Goal: Task Accomplishment & Management: Manage account settings

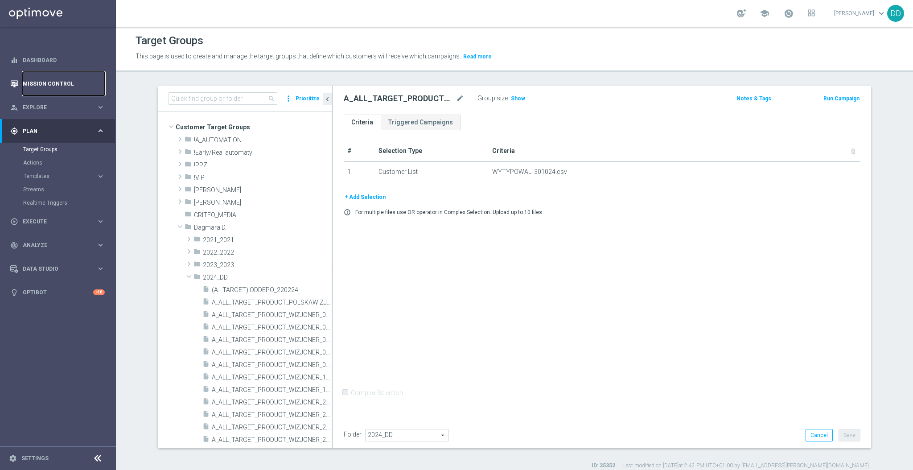
click at [59, 94] on link "Mission Control" at bounding box center [64, 84] width 82 height 24
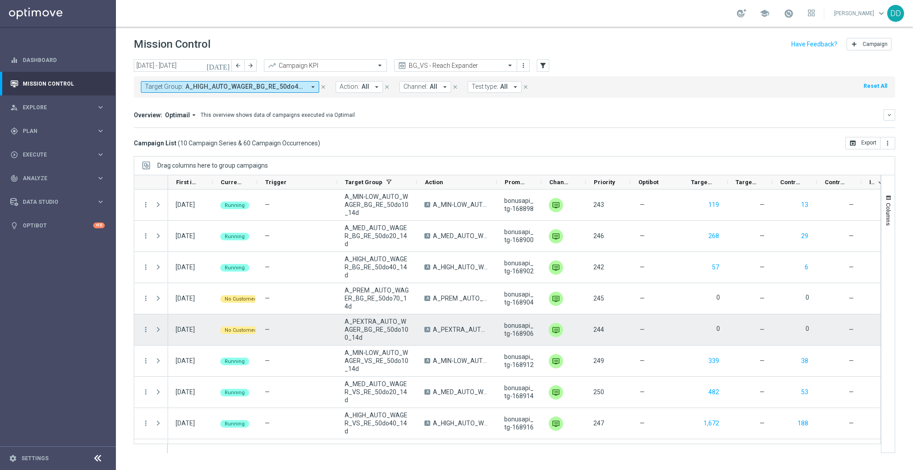
scroll to position [57, 0]
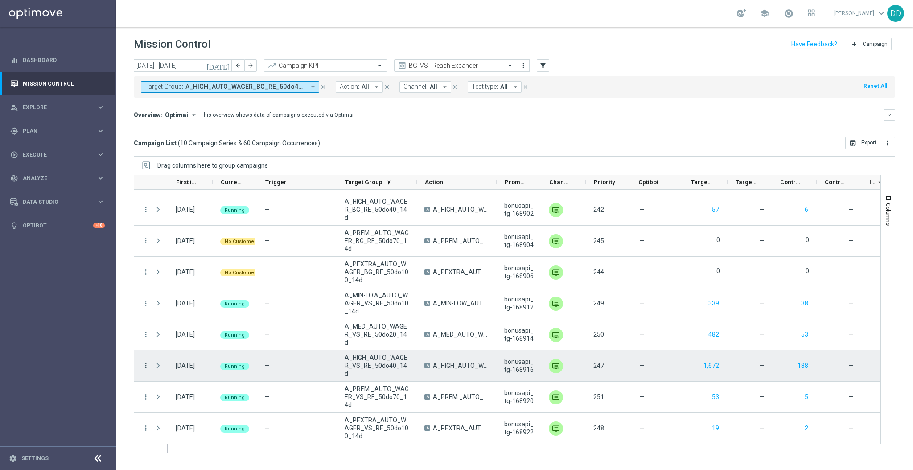
click at [147, 364] on icon "more_vert" at bounding box center [146, 365] width 8 height 8
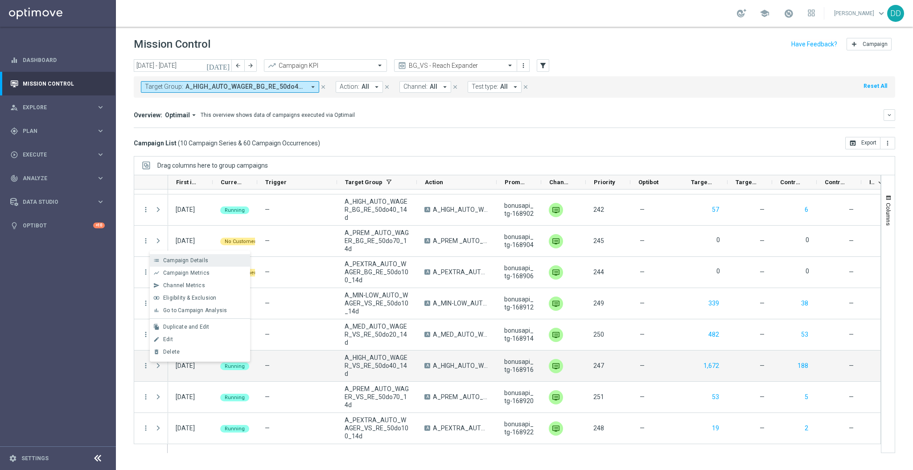
click at [201, 259] on span "Campaign Details" at bounding box center [185, 260] width 45 height 6
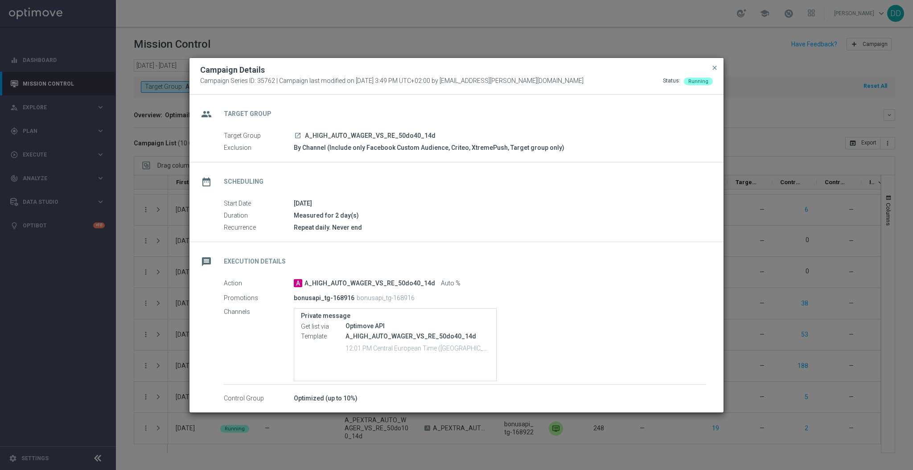
click at [295, 138] on icon "launch" at bounding box center [297, 135] width 7 height 7
click at [715, 71] on span "close" at bounding box center [714, 67] width 7 height 7
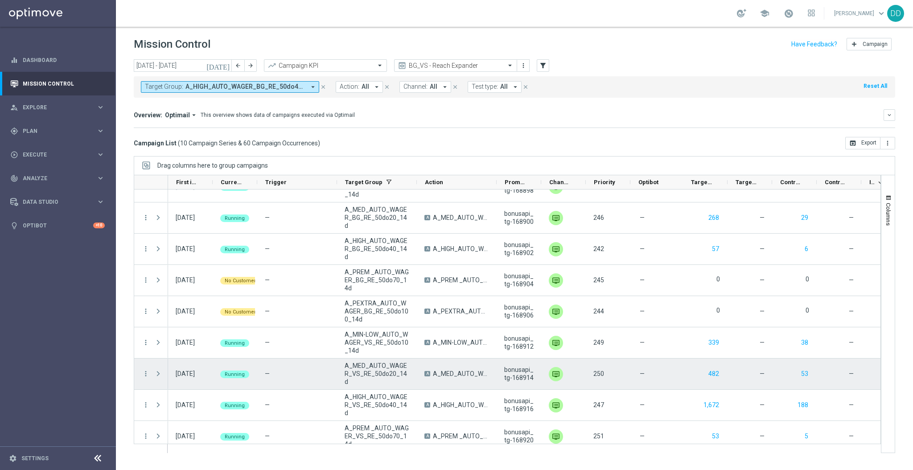
scroll to position [0, 0]
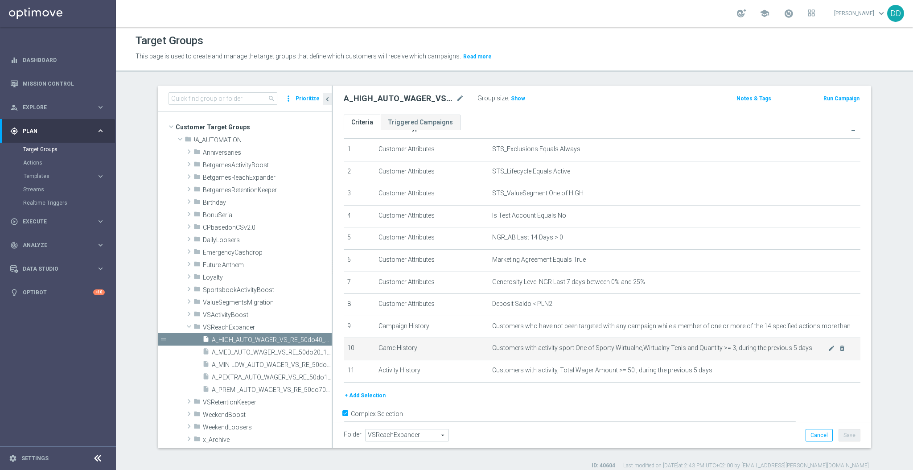
scroll to position [35, 0]
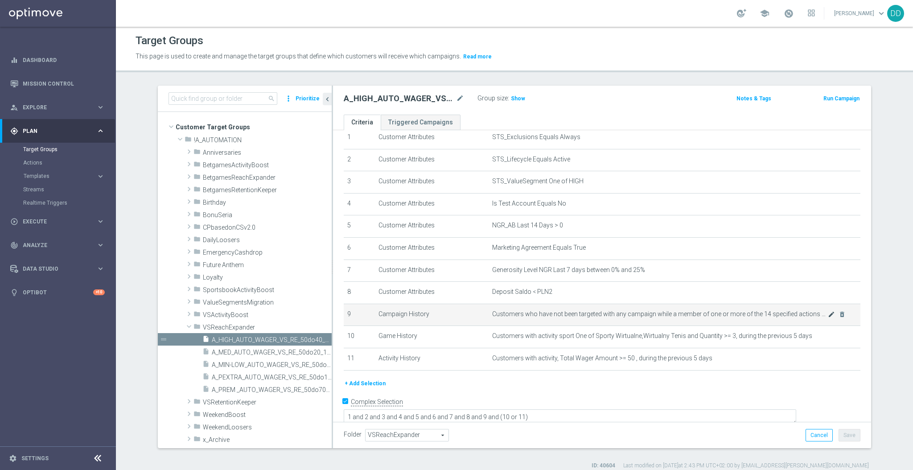
click at [828, 313] on icon "mode_edit" at bounding box center [831, 314] width 7 height 7
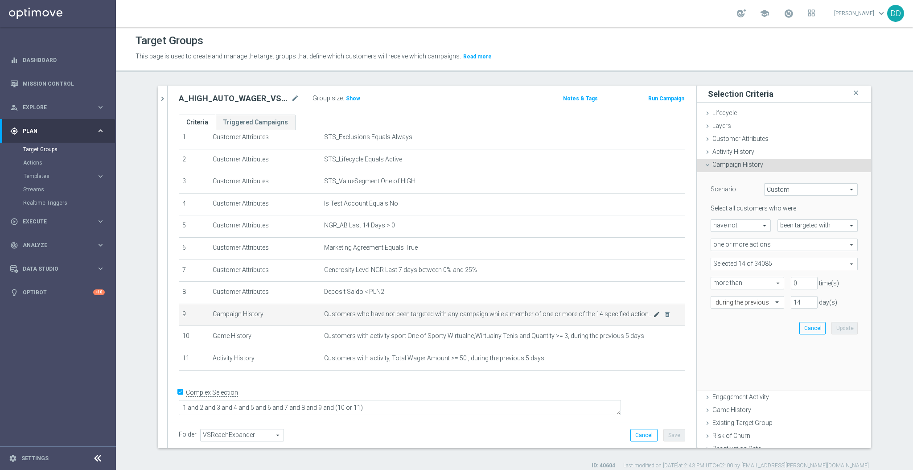
scroll to position [26, 0]
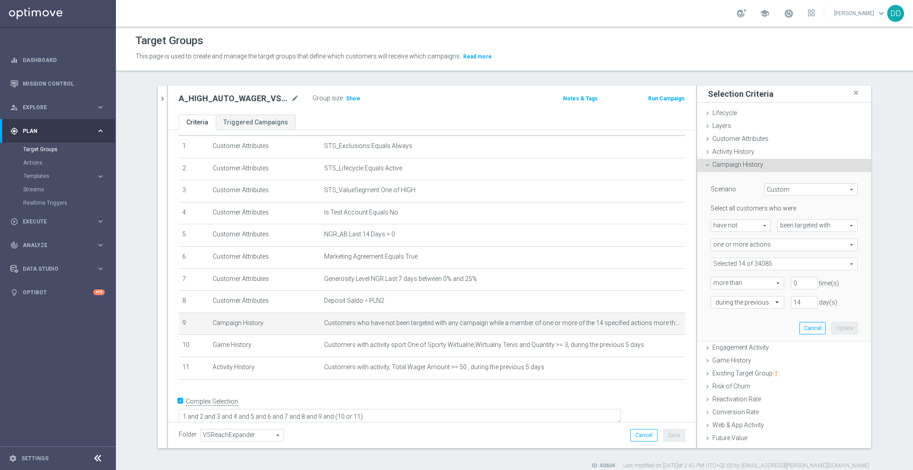
click at [748, 264] on span at bounding box center [784, 264] width 146 height 12
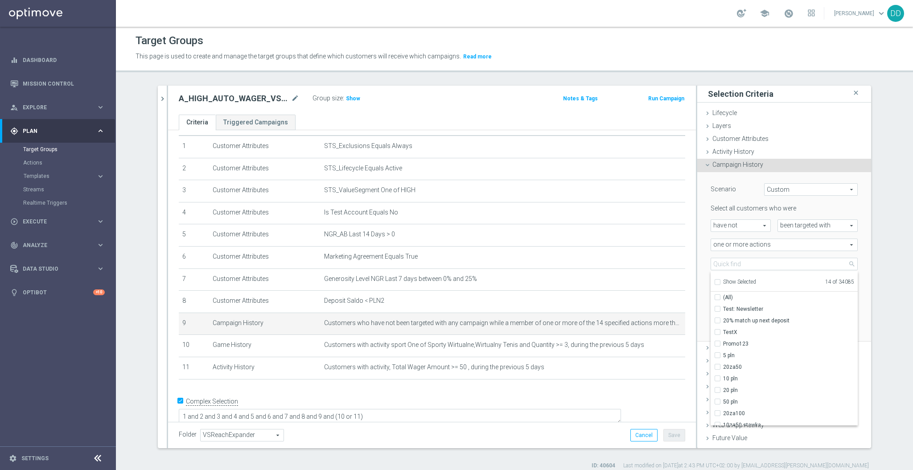
click at [714, 280] on input "Show Selected" at bounding box center [717, 283] width 6 height 6
checkbox input "true"
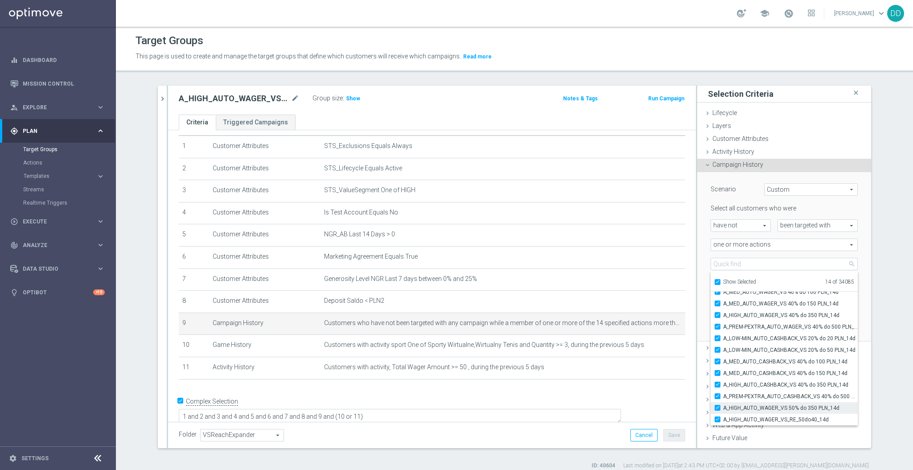
scroll to position [48, 0]
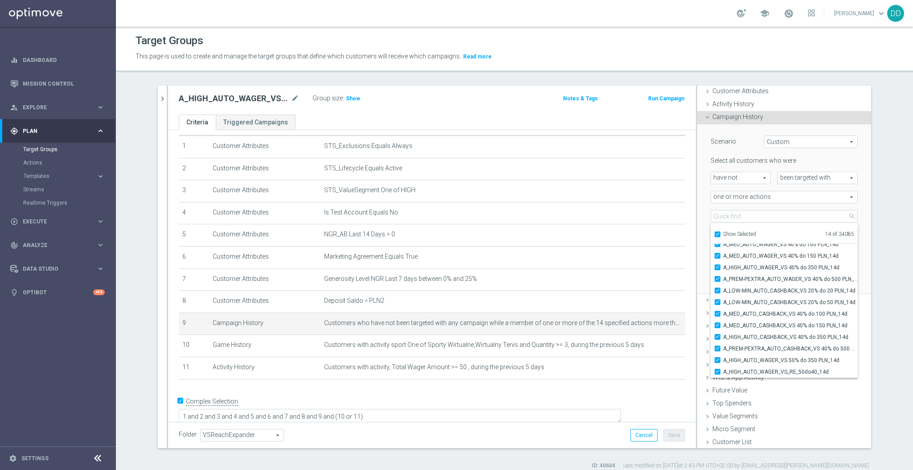
click at [704, 214] on div "Selected 14 of 34085 arrow_drop_down search Show Selected 14 of 34085 (All) A_M…" at bounding box center [784, 216] width 160 height 12
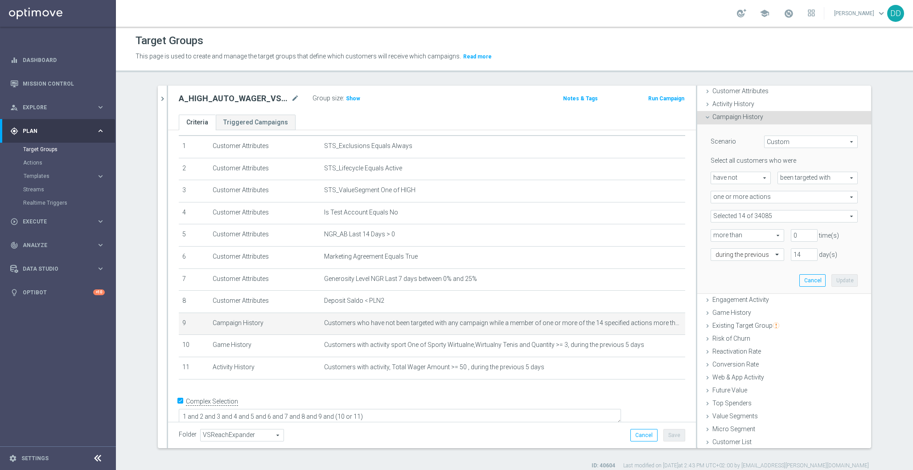
click at [162, 102] on as-split "search more_vert Prioritize Customer Target Groups library_add create_new_folder" at bounding box center [514, 267] width 713 height 362
click at [168, 110] on div "A_HIGH_AUTO_WAGER_VS_RE_50do40_14d mode_edit Group size : Show Notes & Tags Run…" at bounding box center [432, 100] width 528 height 29
click at [160, 105] on button "chevron_right" at bounding box center [162, 99] width 9 height 26
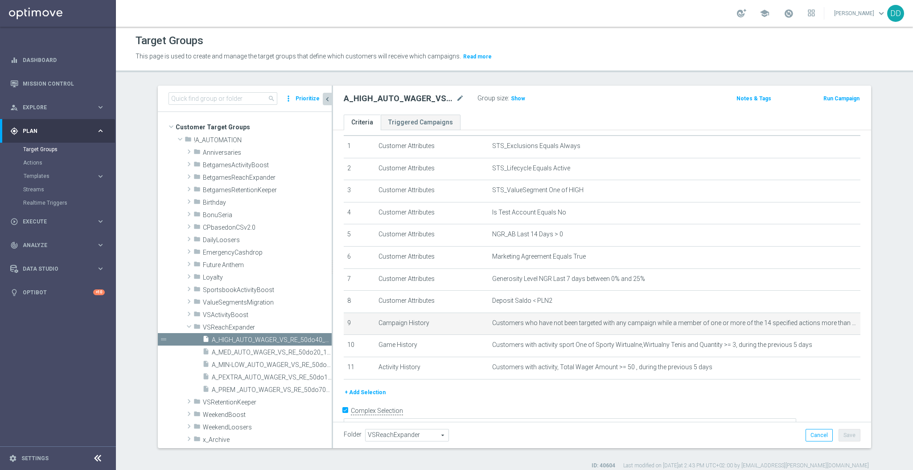
scroll to position [0, 0]
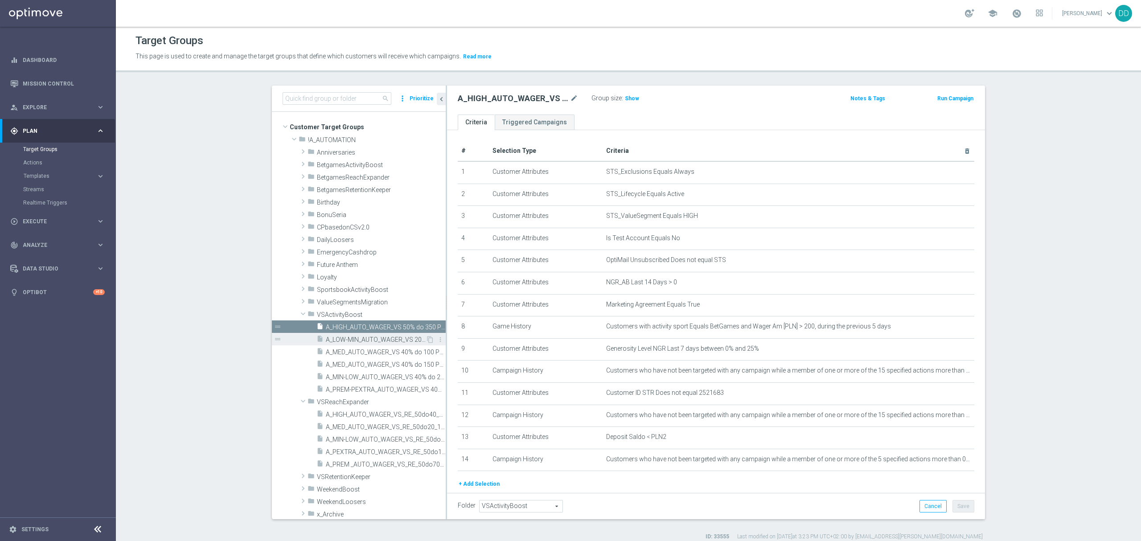
scroll to position [1, 0]
click at [359, 341] on span "A_LOW-MIN_AUTO_WAGER_VS 20% do 50 PLN_14d" at bounding box center [376, 339] width 100 height 8
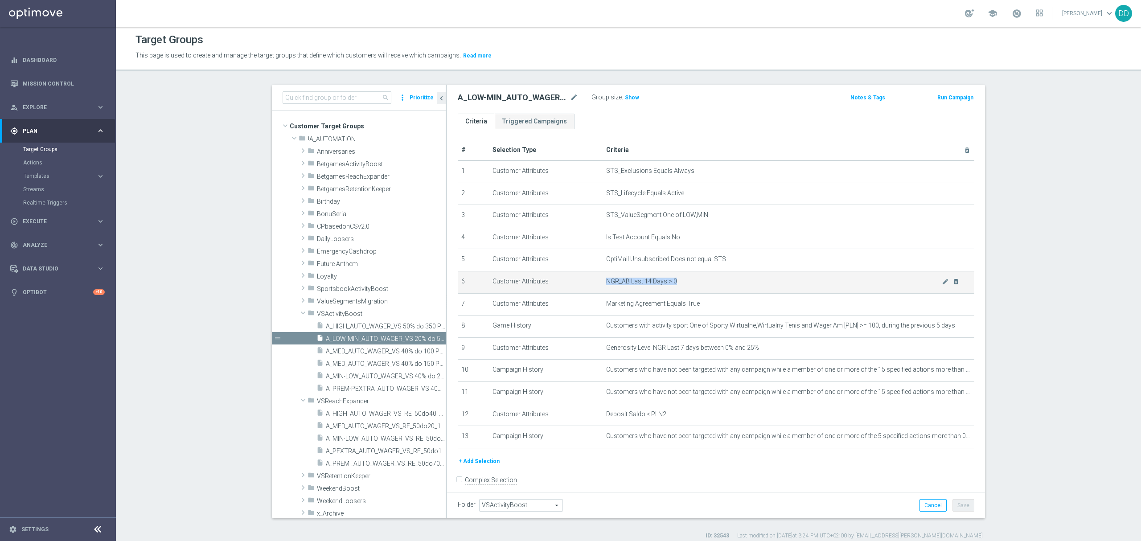
drag, startPoint x: 697, startPoint y: 286, endPoint x: 595, endPoint y: 287, distance: 101.6
click at [603, 287] on td "NGR_AB Last 14 Days > 0 mode_edit delete_forever" at bounding box center [789, 282] width 372 height 22
copy span "NGR_AB Last 14 Days > 0"
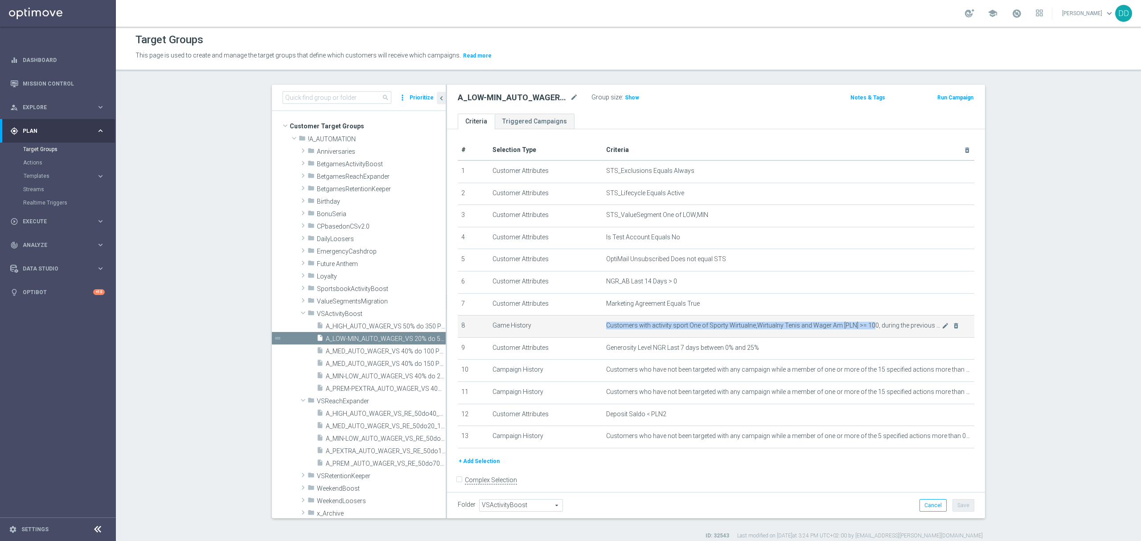
drag, startPoint x: 600, startPoint y: 329, endPoint x: 862, endPoint y: 329, distance: 262.0
click at [862, 329] on span "Customers with activity sport One of Sporty Wirtualne,Wirtualny Tenis and Wager…" at bounding box center [774, 326] width 336 height 8
drag, startPoint x: 592, startPoint y: 330, endPoint x: 922, endPoint y: 331, distance: 330.2
click at [922, 331] on tr "8 Game History Customers with activity sport One of Sporty Wirtualne,Wirtualny …" at bounding box center [716, 327] width 517 height 22
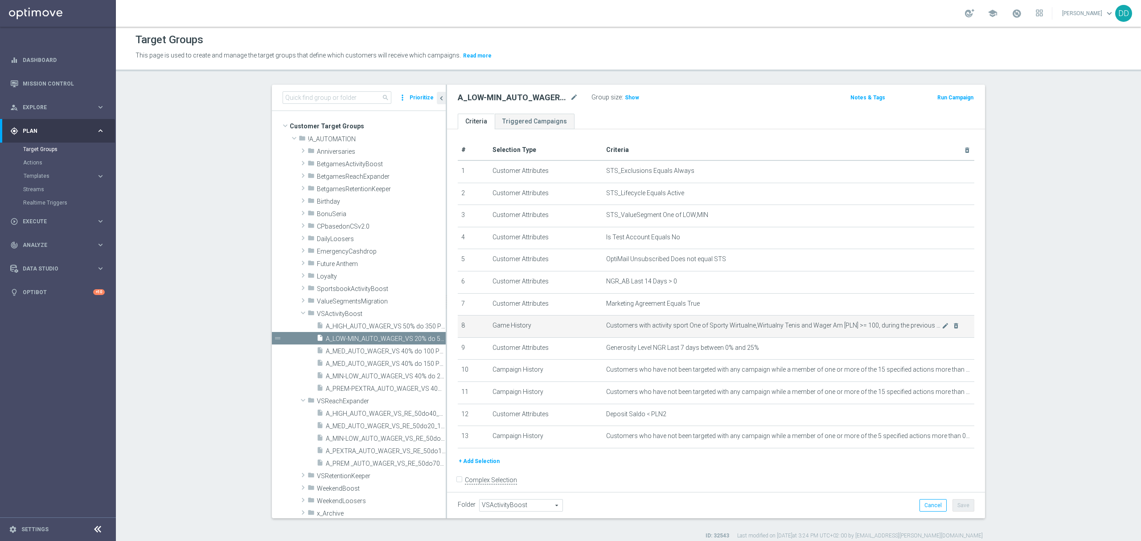
click at [591, 328] on td "Game History" at bounding box center [546, 327] width 114 height 22
click at [606, 329] on span "Customers with activity sport One of Sporty Wirtualne,Wirtualny Tenis and Wager…" at bounding box center [774, 326] width 336 height 8
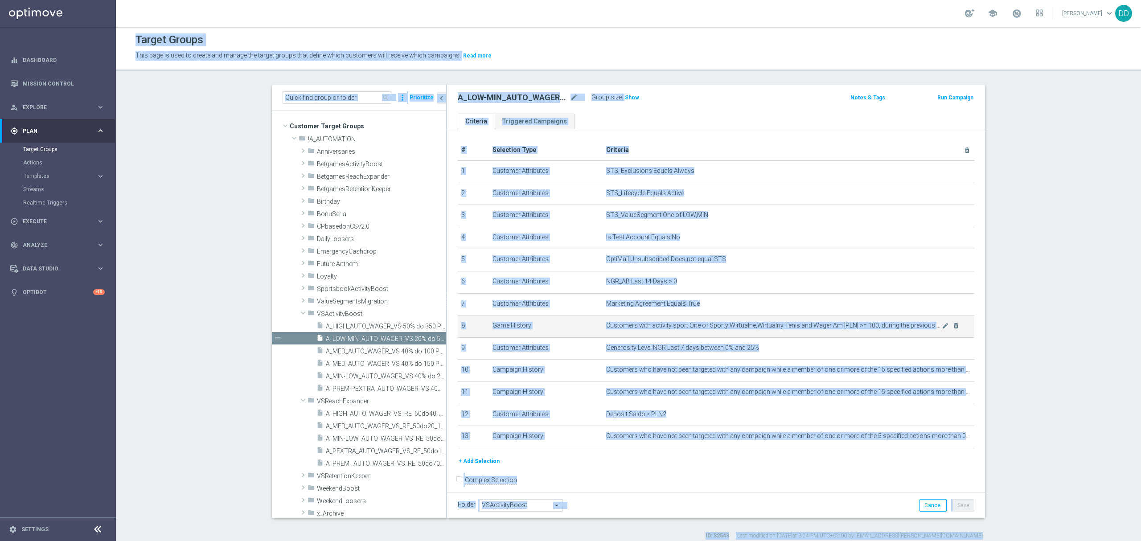
click at [606, 329] on span "Customers with activity sport One of Sporty Wirtualne,Wirtualny Tenis and Wager…" at bounding box center [774, 326] width 336 height 8
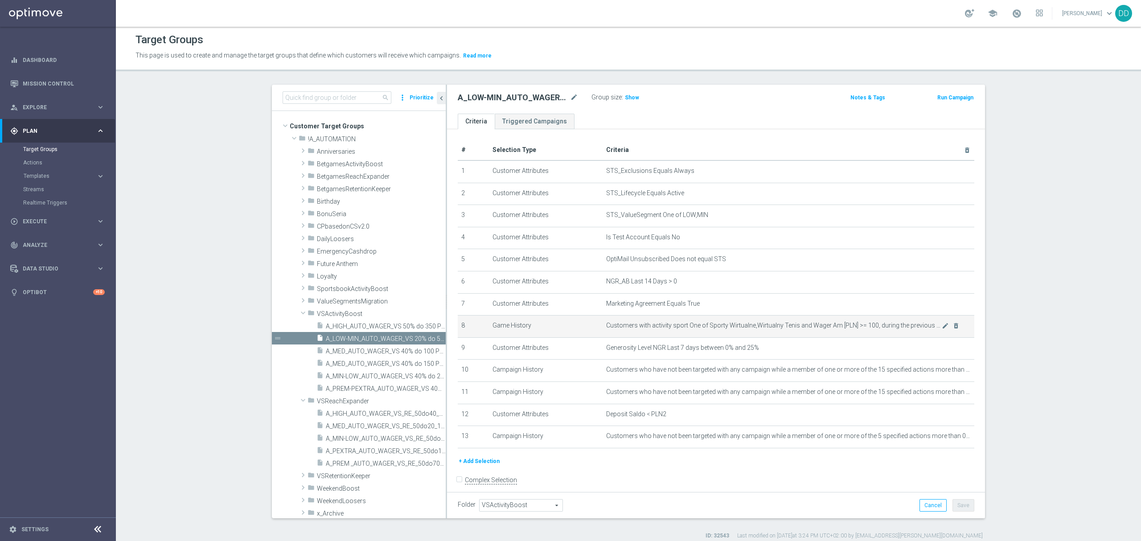
drag, startPoint x: 594, startPoint y: 329, endPoint x: 958, endPoint y: 327, distance: 364.1
click at [958, 327] on tr "8 Game History Customers with activity sport One of Sporty Wirtualne,Wirtualny …" at bounding box center [716, 327] width 517 height 22
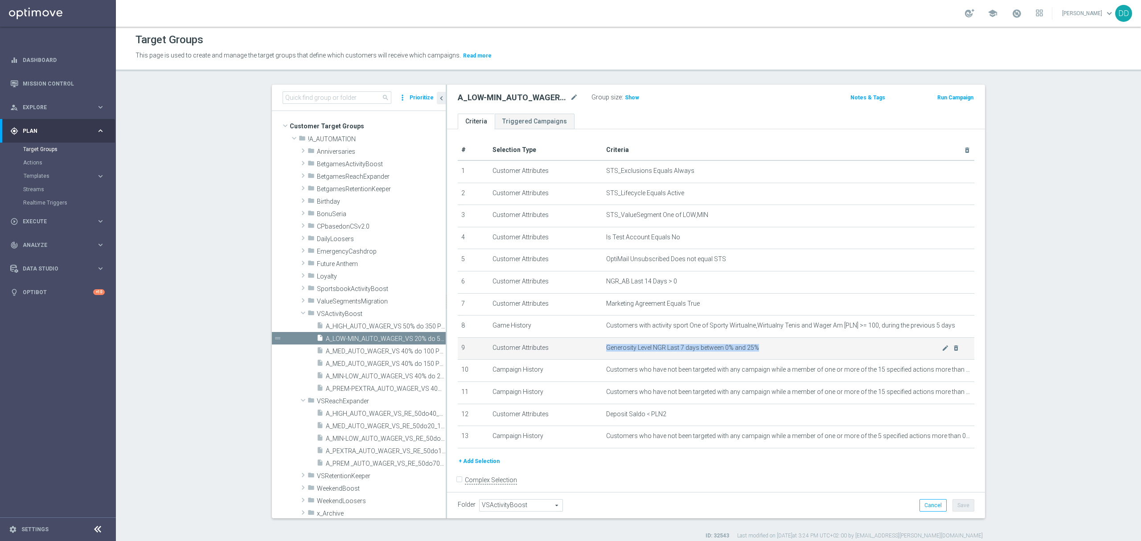
drag, startPoint x: 597, startPoint y: 350, endPoint x: 775, endPoint y: 355, distance: 178.3
click at [775, 355] on td "Generosity Level NGR Last 7 days between 0% and 25% mode_edit delete_forever" at bounding box center [789, 348] width 372 height 22
copy span "Generosity Level NGR Last 7 days between 0% and 25%"
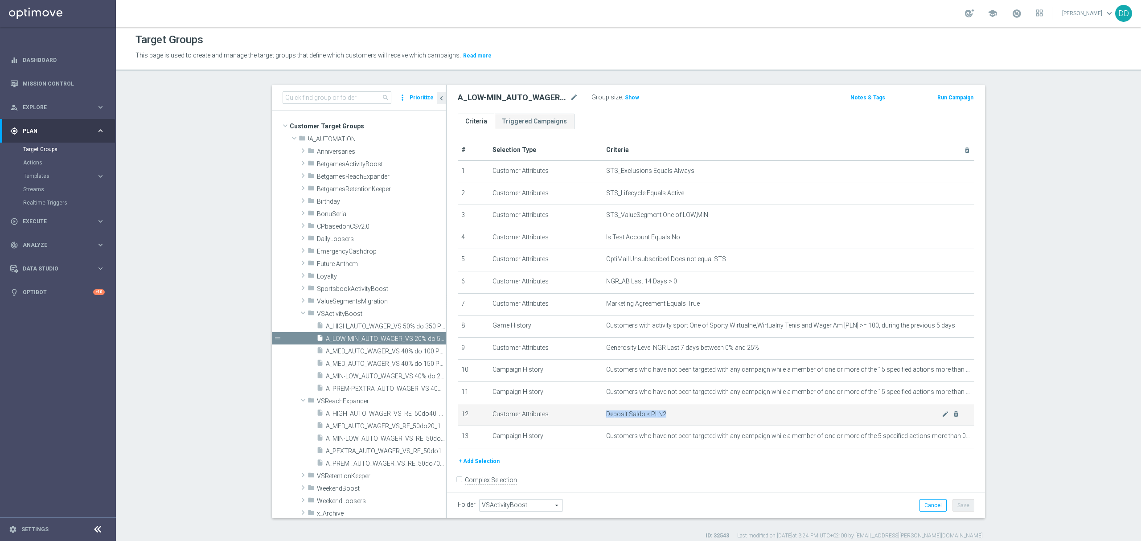
drag, startPoint x: 594, startPoint y: 420, endPoint x: 691, endPoint y: 417, distance: 96.3
click at [691, 417] on td "Deposit Saldo < PLN2 mode_edit delete_forever" at bounding box center [789, 415] width 372 height 22
copy span "Deposit Saldo < PLN2"
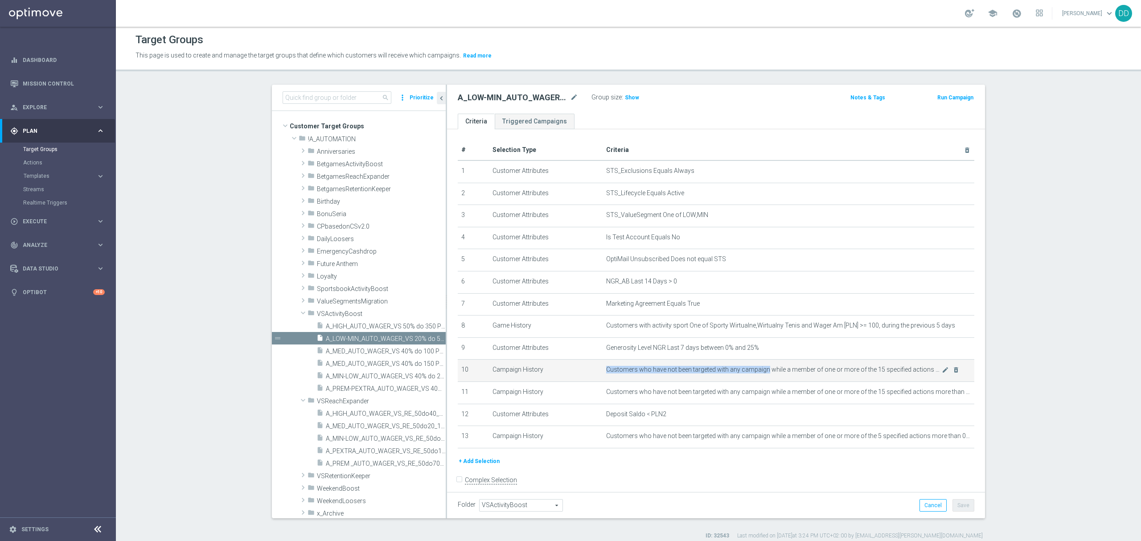
drag, startPoint x: 595, startPoint y: 373, endPoint x: 759, endPoint y: 377, distance: 164.0
click at [759, 377] on td "Customers who have not been targeted with any campaign while a member of one or…" at bounding box center [789, 371] width 372 height 22
copy span "Customers who have not been targeted with any campaign"
click at [942, 373] on icon "mode_edit" at bounding box center [945, 369] width 7 height 7
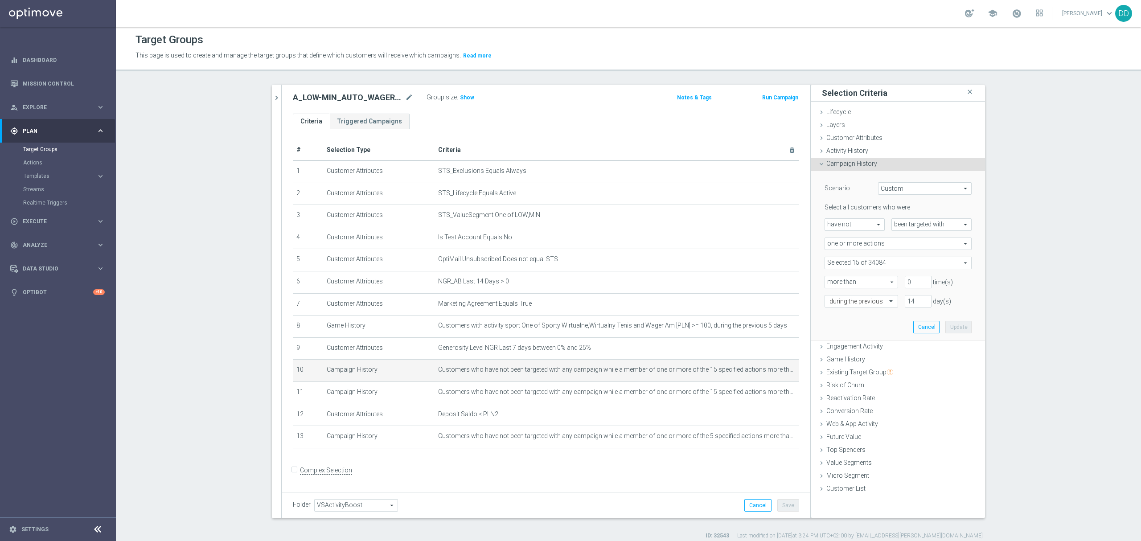
click at [849, 264] on span at bounding box center [898, 263] width 146 height 12
click at [837, 278] on label "Show Selected" at bounding box center [853, 282] width 33 height 8
click at [828, 279] on input "Show Selected" at bounding box center [831, 282] width 6 height 6
checkbox input "true"
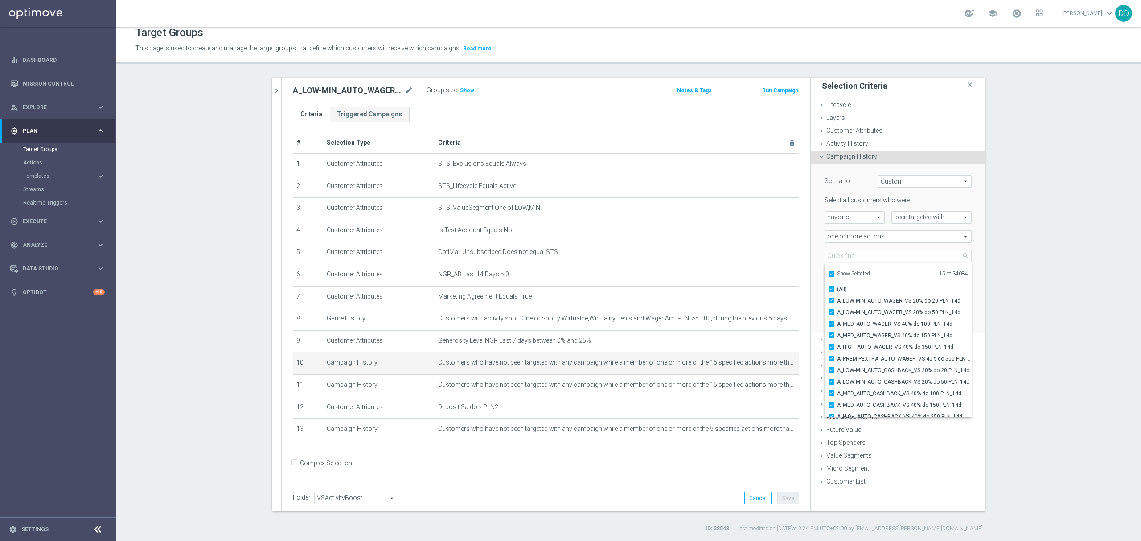
click at [975, 298] on div "Scenario Custom Custom arrow_drop_down search Select all customers who were hav…" at bounding box center [898, 249] width 174 height 170
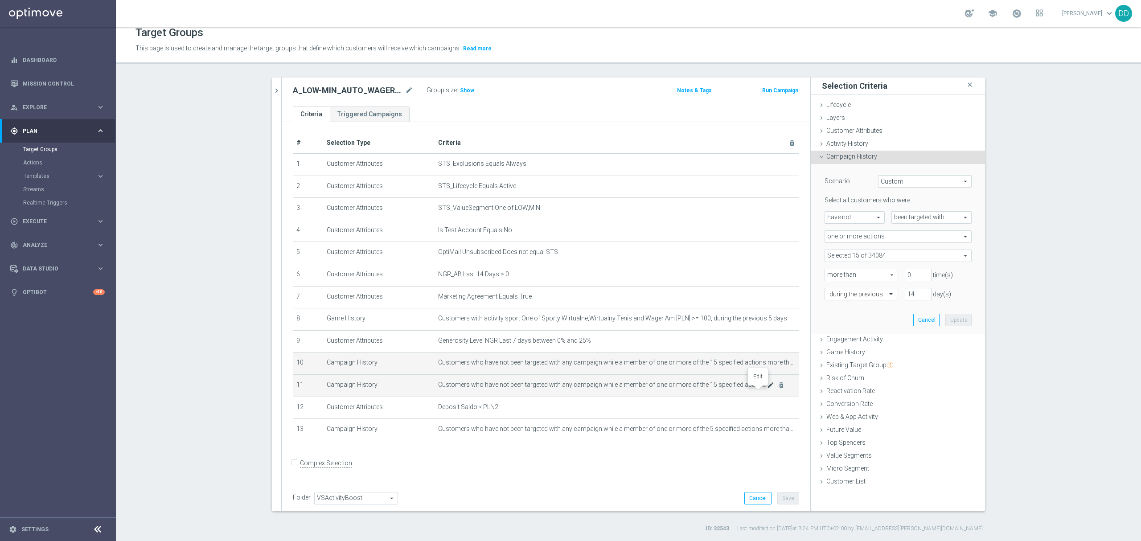
click at [767, 389] on icon "mode_edit" at bounding box center [770, 384] width 7 height 7
click at [767, 433] on icon "mode_edit" at bounding box center [770, 429] width 7 height 7
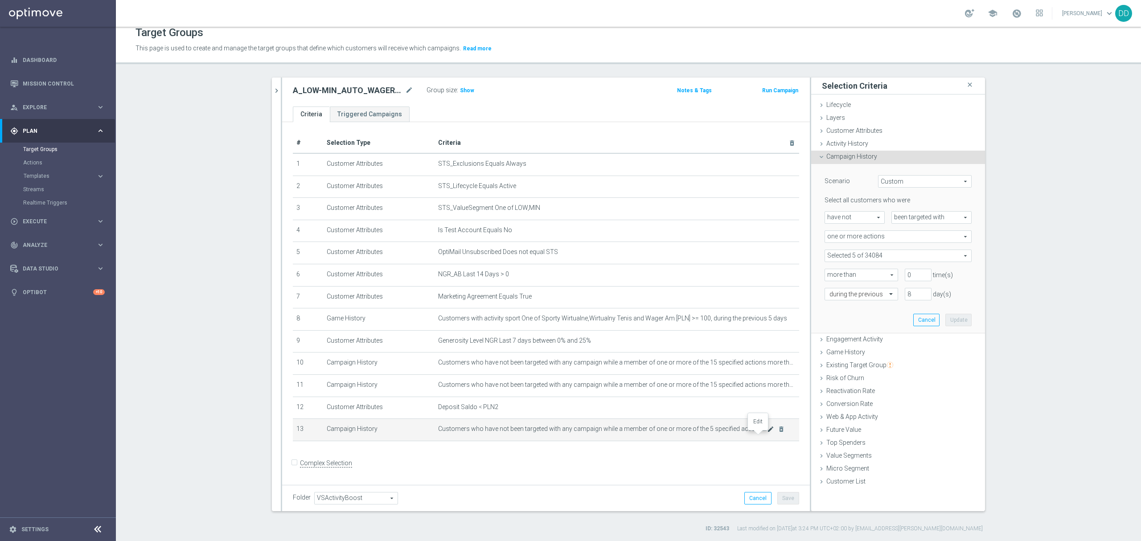
click at [767, 433] on icon "mode_edit" at bounding box center [770, 429] width 7 height 7
click at [272, 90] on icon "chevron_right" at bounding box center [276, 90] width 8 height 8
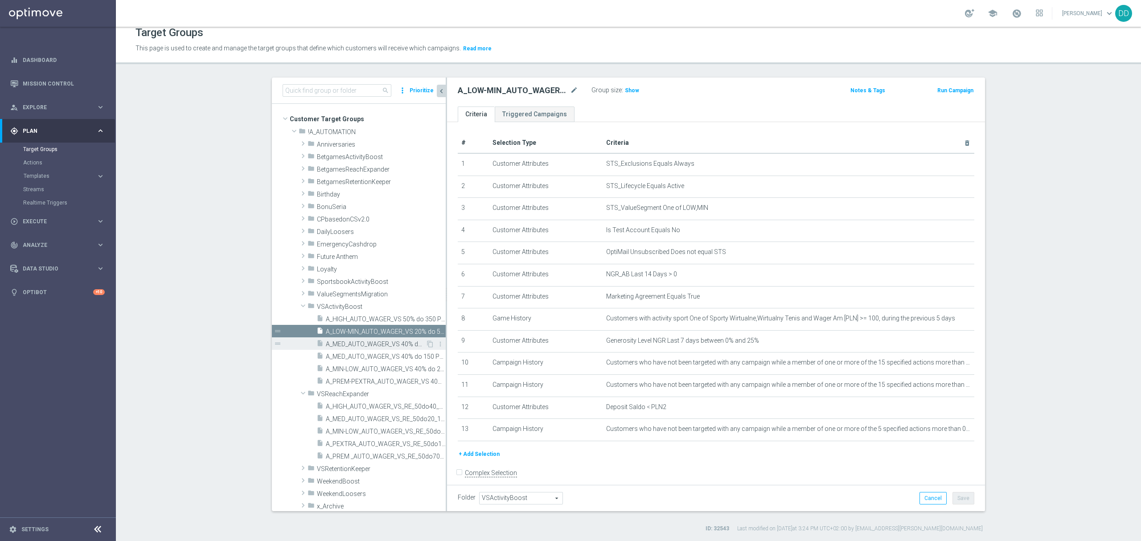
click at [373, 345] on span "A_MED_AUTO_WAGER_VS 40% do 100 PLN_14d" at bounding box center [376, 344] width 100 height 8
click at [370, 332] on span "A_LOW-MIN_AUTO_WAGER_VS 20% do 50 PLN_14d" at bounding box center [376, 332] width 100 height 8
click at [302, 303] on span at bounding box center [303, 305] width 11 height 9
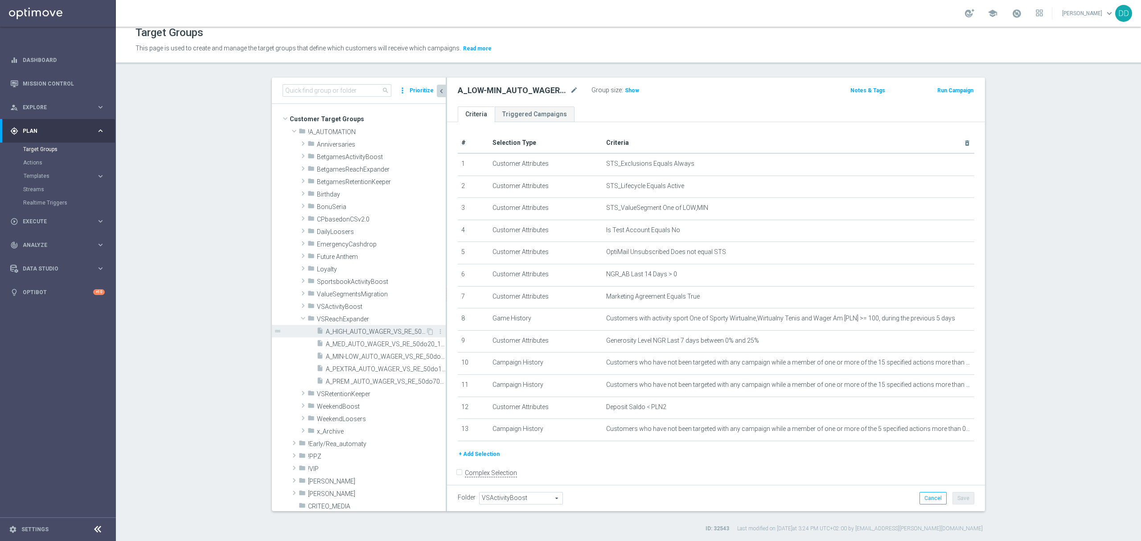
click at [358, 332] on span "A_HIGH_AUTO_WAGER_VS_RE_50do40_14d" at bounding box center [376, 332] width 100 height 8
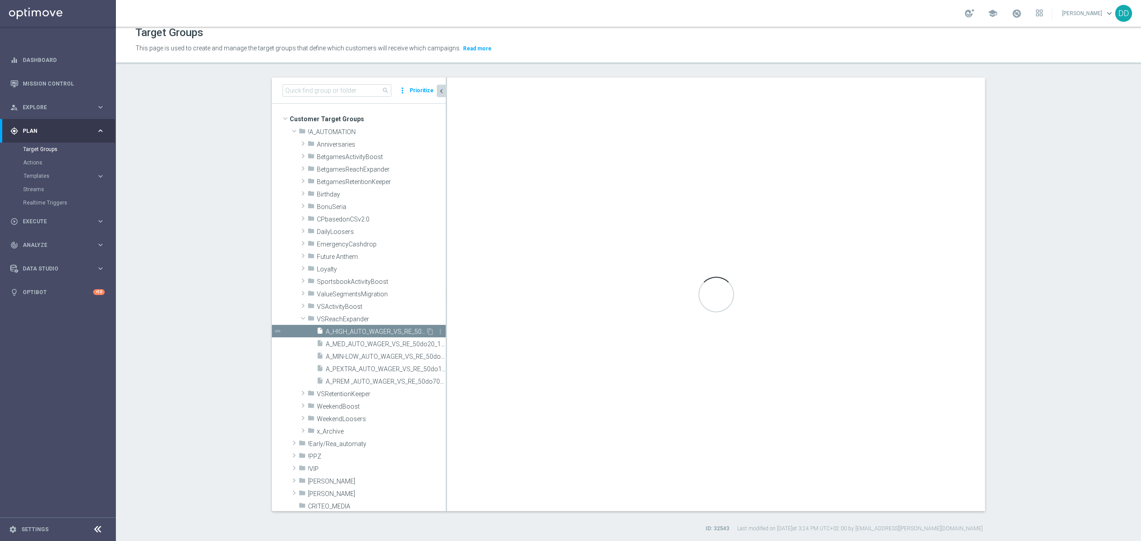
checkbox input "true"
type input "VSReachExpander"
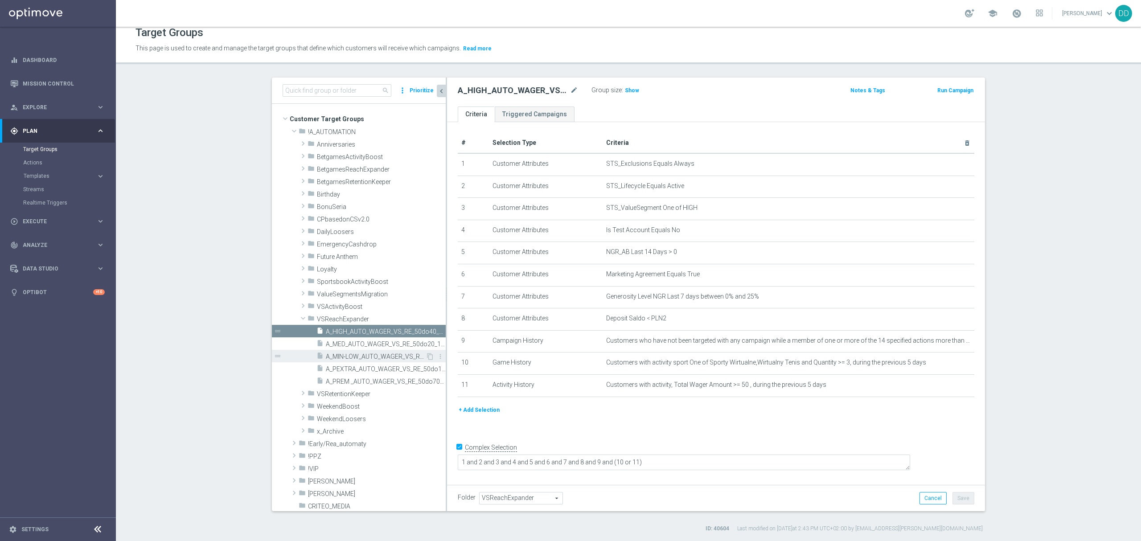
click at [362, 359] on span "A_MIN-LOW_AUTO_WAGER_VS_RE_50do10_14d" at bounding box center [376, 357] width 100 height 8
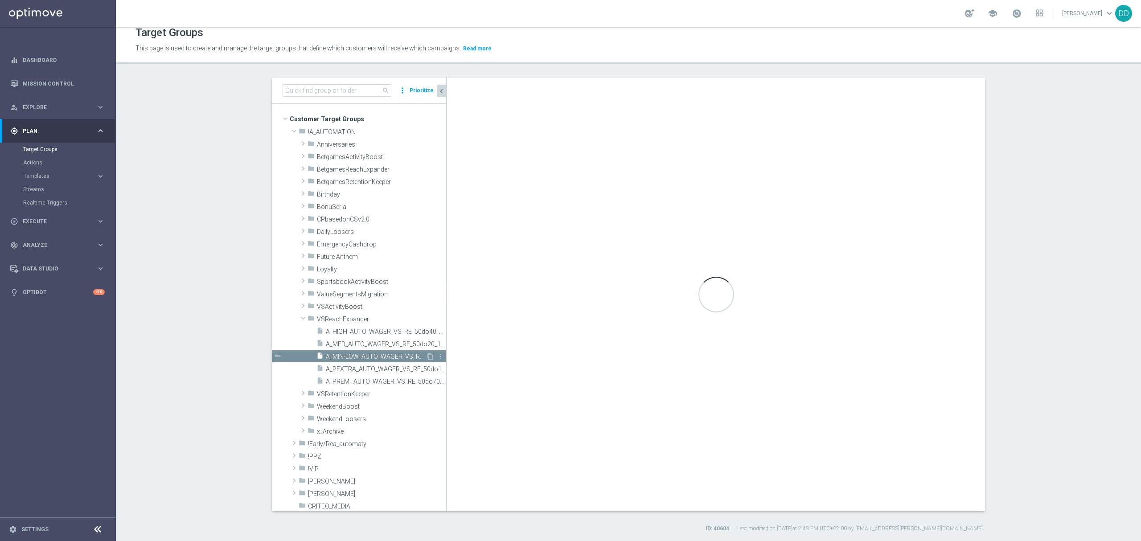
type textarea "1 and 2 and 3 and 4 and 5 and 6 and 7 and 8 and 9 and 10"
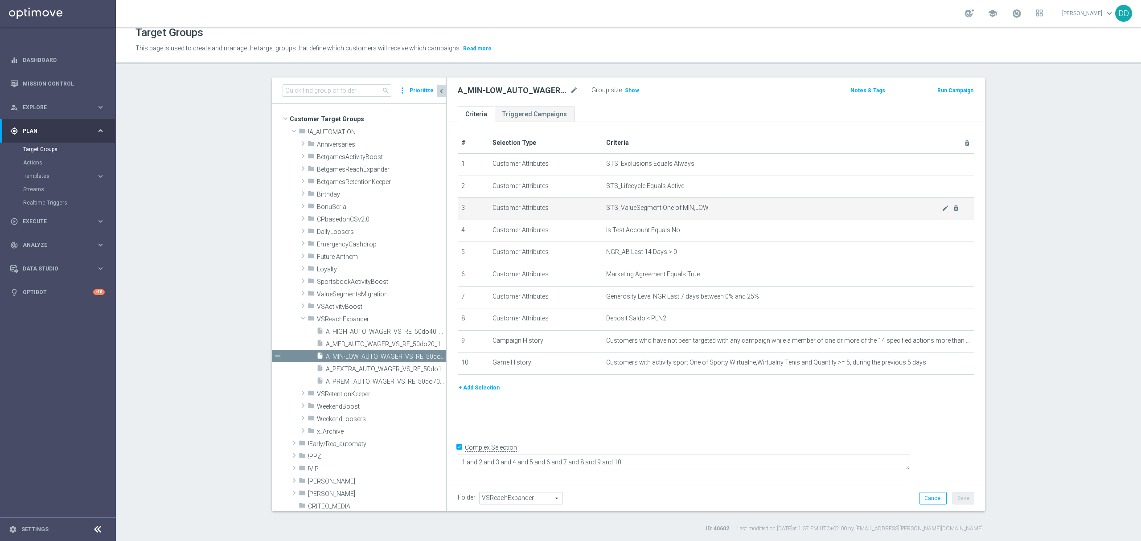
drag, startPoint x: 711, startPoint y: 208, endPoint x: 587, endPoint y: 204, distance: 124.4
click at [587, 204] on tr "3 Customer Attributes STS_ValueSegment One of MIN,LOW mode_edit delete_forever" at bounding box center [716, 209] width 517 height 22
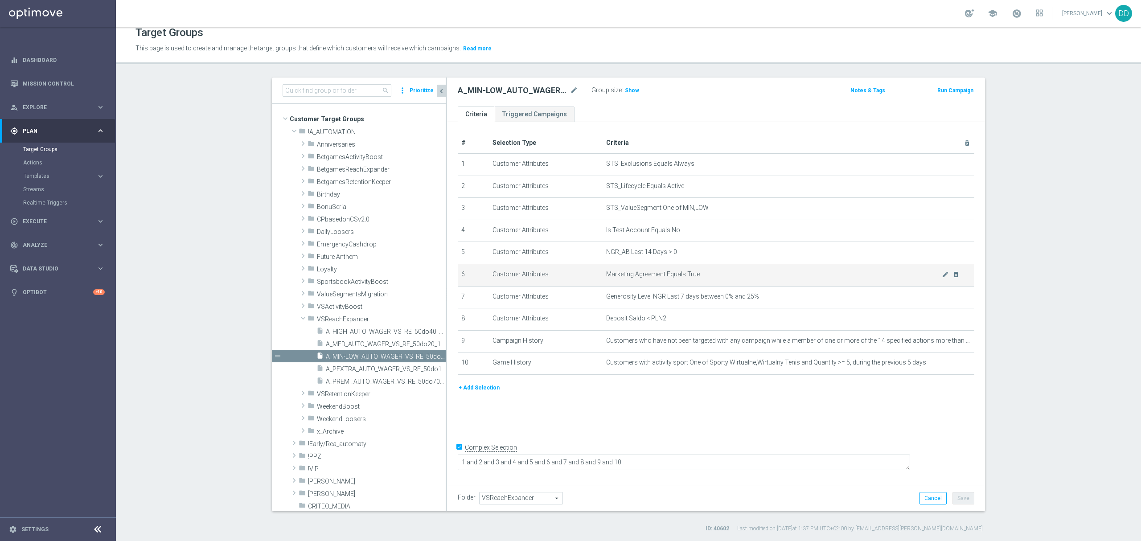
click at [715, 278] on span "Marketing Agreement Equals True" at bounding box center [774, 275] width 336 height 8
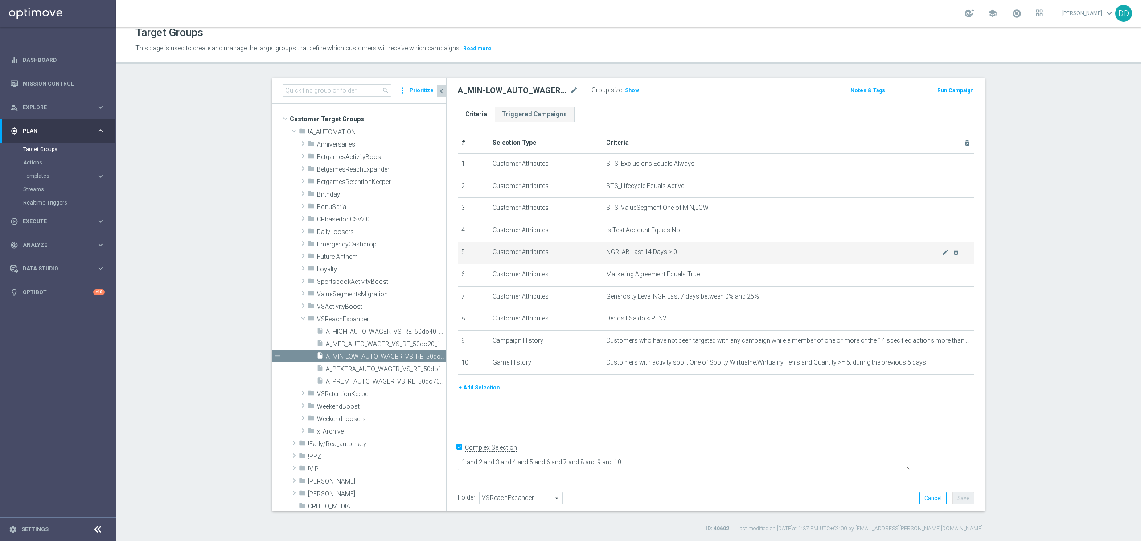
drag, startPoint x: 700, startPoint y: 259, endPoint x: 587, endPoint y: 257, distance: 112.8
click at [587, 257] on tr "5 Customer Attributes NGR_AB Last 14 Days > 0 mode_edit delete_forever" at bounding box center [716, 253] width 517 height 22
copy tr "NGR_AB Last 14 Days > 0"
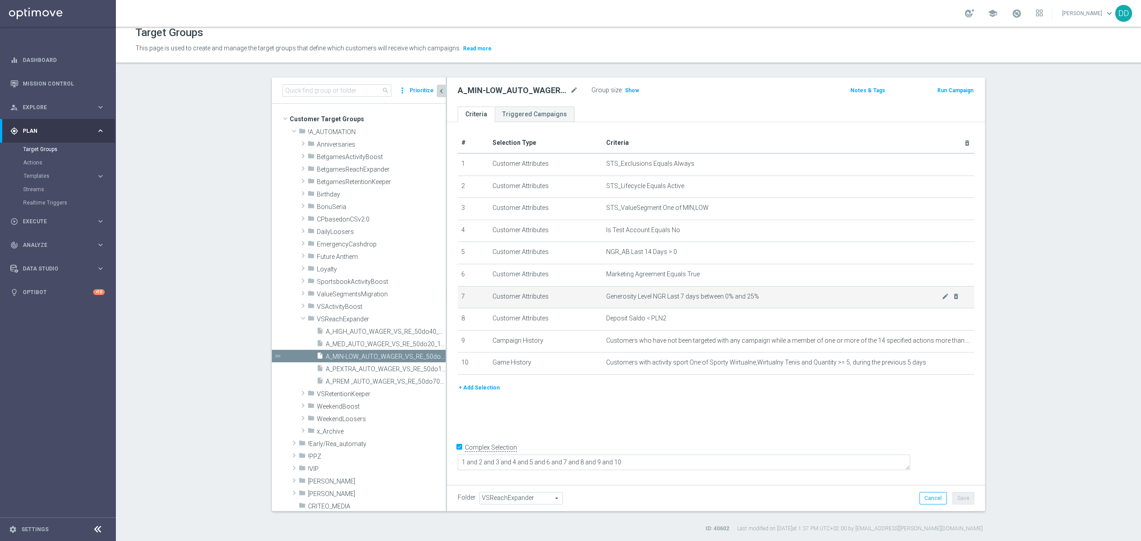
drag, startPoint x: 758, startPoint y: 302, endPoint x: 576, endPoint y: 303, distance: 181.4
click at [576, 303] on tr "7 Customer Attributes Generosity Level NGR Last 7 days between 0% and 25% mode_…" at bounding box center [716, 297] width 517 height 22
copy tr "Generosity Level NGR Last 7 days between 0% and 25%"
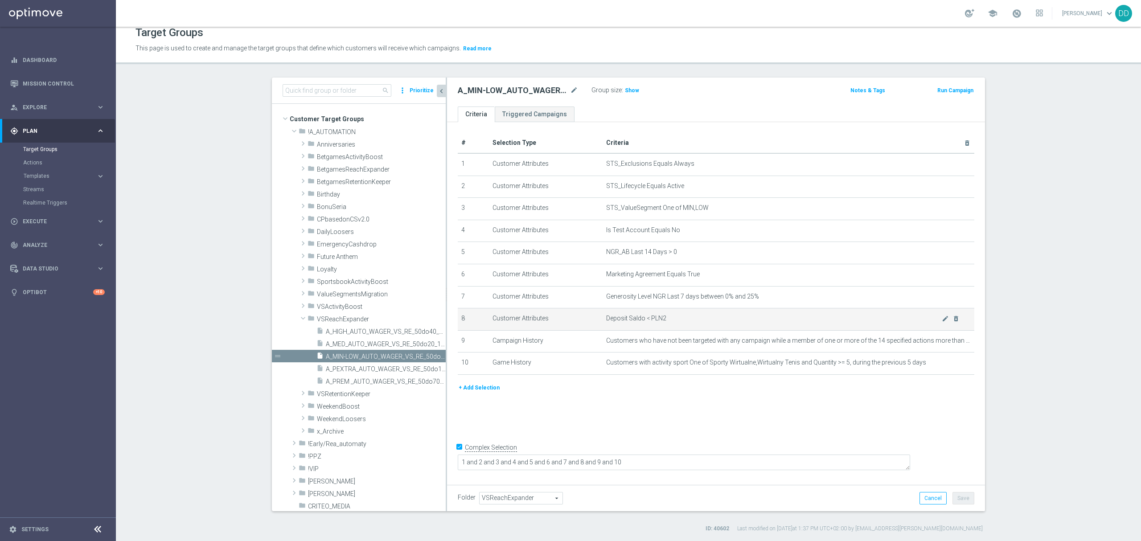
drag, startPoint x: 672, startPoint y: 321, endPoint x: 562, endPoint y: 323, distance: 110.1
click at [562, 323] on tr "8 Customer Attributes Deposit Saldo < PLN2 mode_edit delete_forever" at bounding box center [716, 319] width 517 height 22
copy tr "Deposit Saldo < PLN2"
click at [778, 344] on span "Customers who have not been targeted with any campaign while a member of one or…" at bounding box center [774, 341] width 336 height 8
click at [942, 344] on icon "mode_edit" at bounding box center [945, 340] width 7 height 7
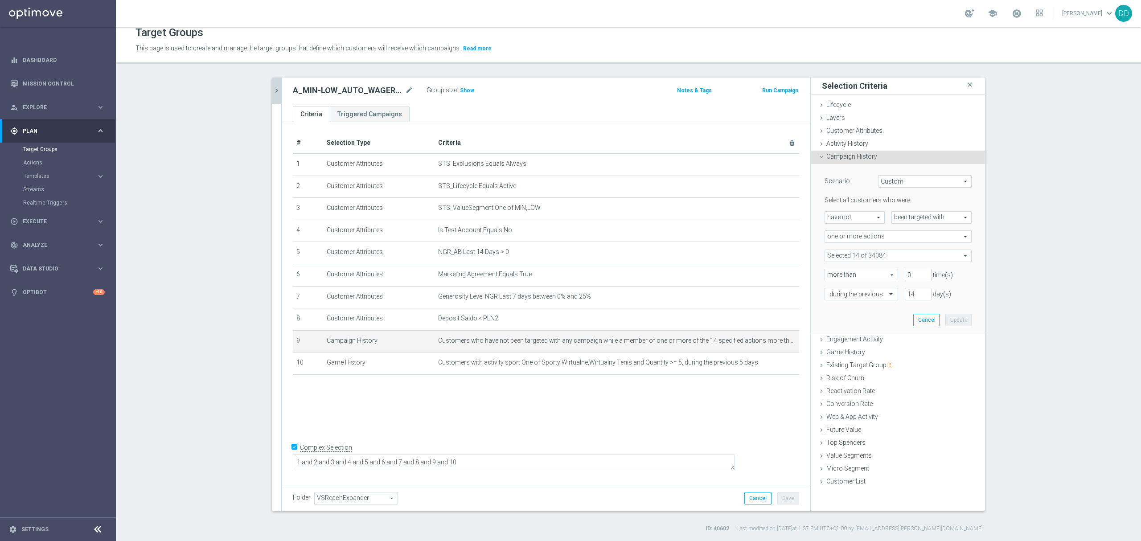
click at [881, 256] on span at bounding box center [898, 256] width 146 height 12
click at [980, 280] on div "Scenario Custom Custom arrow_drop_down search Select all customers who were hav…" at bounding box center [898, 249] width 174 height 170
click at [897, 255] on span at bounding box center [898, 256] width 146 height 12
click at [976, 273] on div "Scenario Custom Custom arrow_drop_down search Select all customers who were hav…" at bounding box center [898, 249] width 174 height 170
click at [878, 255] on span at bounding box center [898, 256] width 146 height 12
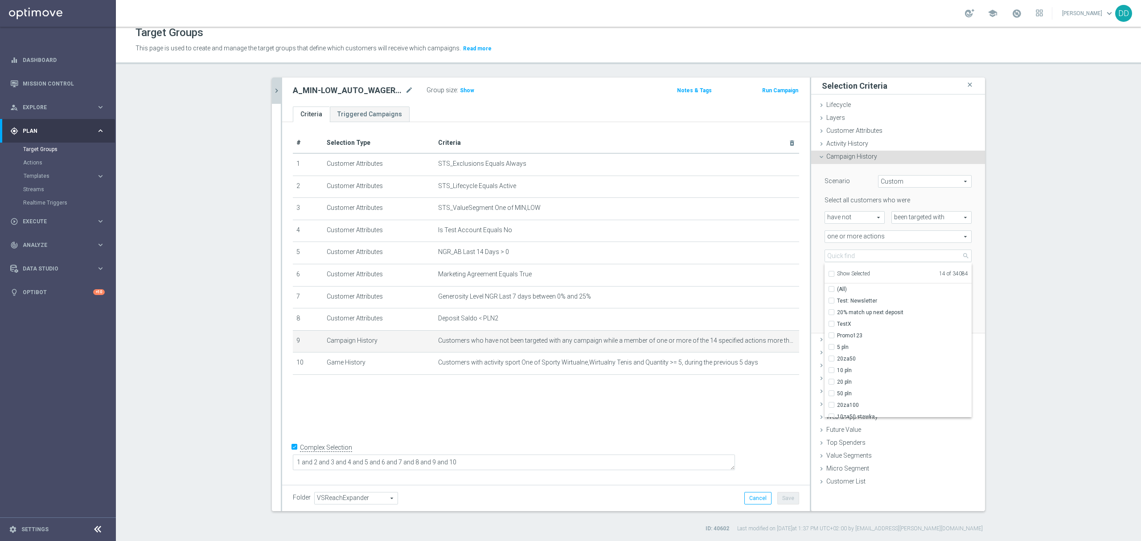
click at [979, 277] on div "Scenario Custom Custom arrow_drop_down search Select all customers who were hav…" at bounding box center [898, 249] width 174 height 170
click at [885, 255] on span at bounding box center [898, 256] width 146 height 12
click at [829, 274] on input "Show Selected" at bounding box center [831, 275] width 6 height 6
checkbox input "true"
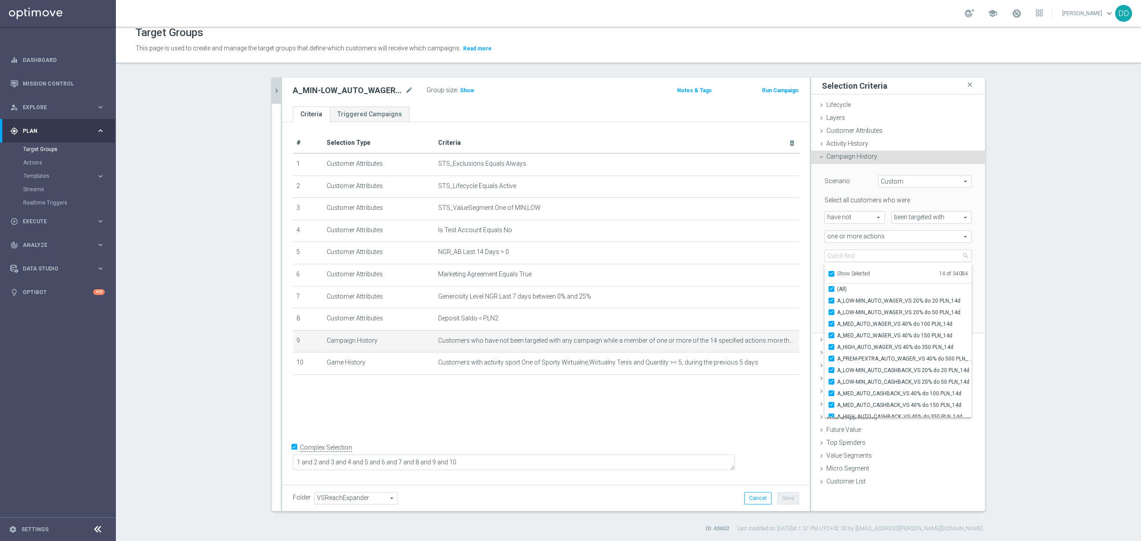
click at [837, 271] on label "Show Selected" at bounding box center [853, 275] width 33 height 8
click at [828, 272] on input "Show Selected" at bounding box center [831, 275] width 6 height 6
checkbox input "false"
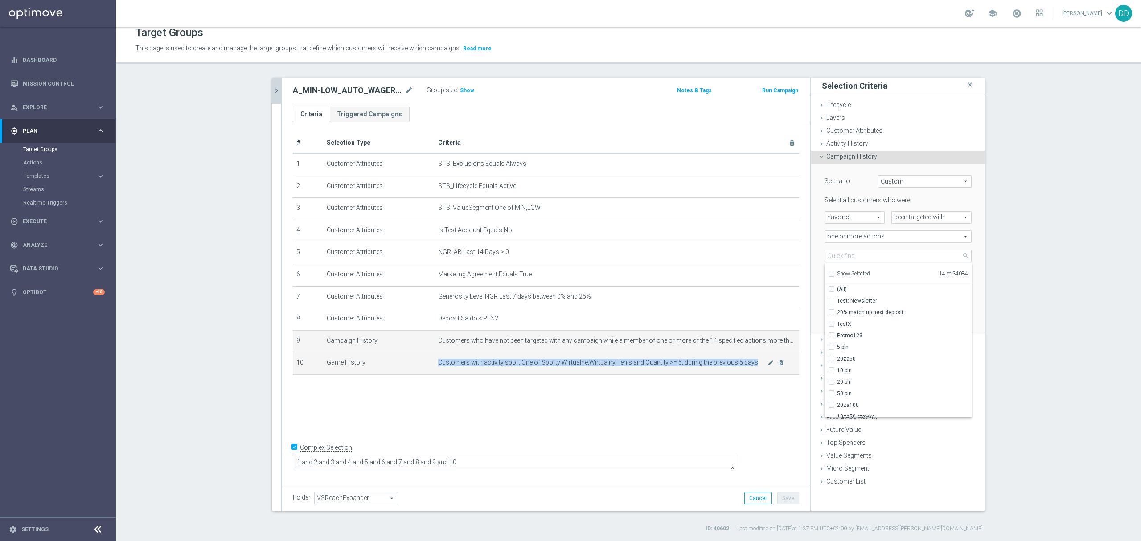
drag, startPoint x: 432, startPoint y: 368, endPoint x: 763, endPoint y: 372, distance: 331.1
click at [763, 372] on td "Customers with activity sport One of Sporty Wirtualne,Wirtualny Tenis and Quant…" at bounding box center [617, 364] width 365 height 22
copy span "Customers with activity sport One of Sporty Wirtualne,Wirtualny Tenis and Quant…"
click at [273, 94] on icon "chevron_right" at bounding box center [276, 90] width 8 height 8
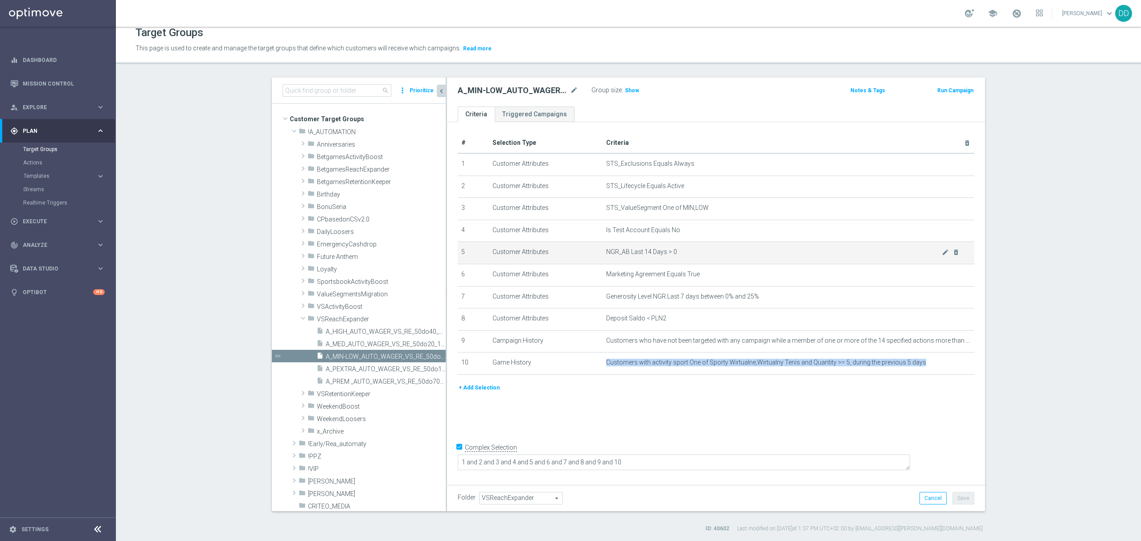
drag, startPoint x: 679, startPoint y: 255, endPoint x: 579, endPoint y: 249, distance: 100.0
click at [579, 249] on tr "5 Customer Attributes NGR_AB Last 14 Days > 0 mode_edit delete_forever" at bounding box center [716, 253] width 517 height 22
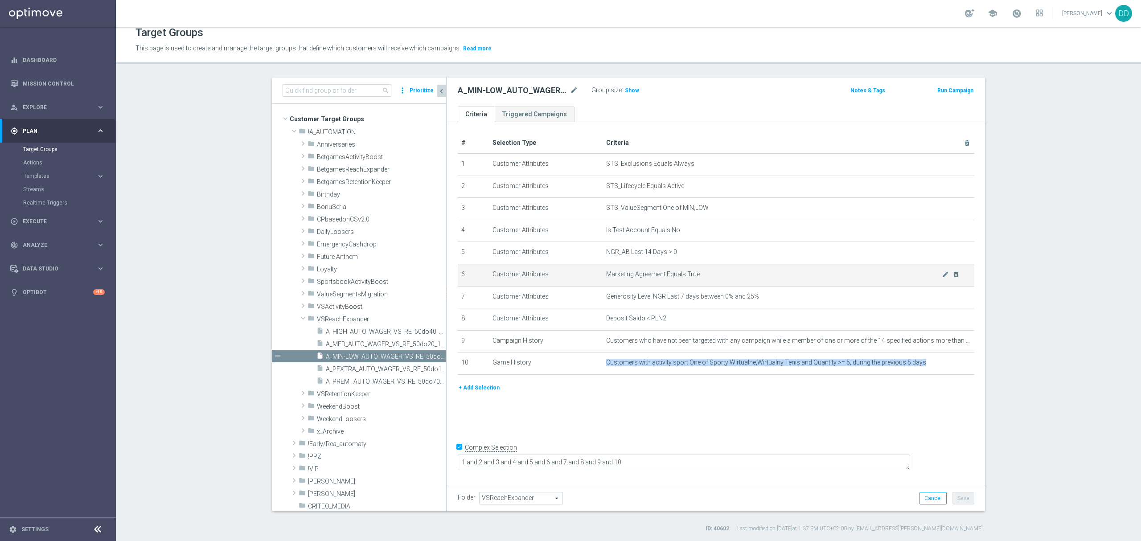
copy tr "NGR_AB Last 14 Days > 0"
click at [373, 344] on span "A_MED_AUTO_WAGER_VS_RE_50do20_14d" at bounding box center [376, 344] width 100 height 8
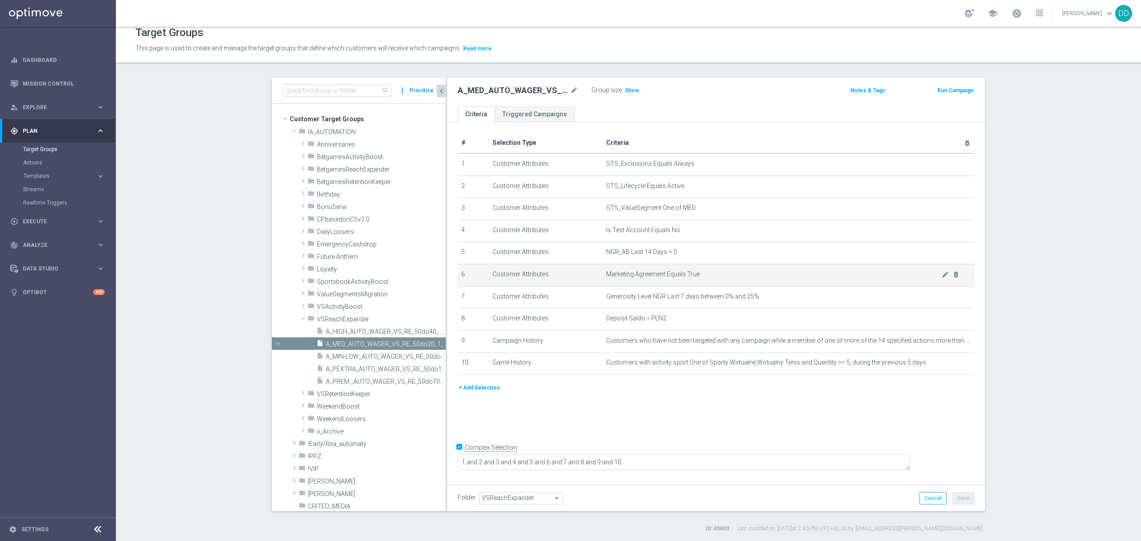
click at [653, 286] on td "Marketing Agreement Equals True mode_edit delete_forever" at bounding box center [789, 275] width 372 height 22
click at [363, 329] on span "A_HIGH_AUTO_WAGER_VS_RE_50do40_14d" at bounding box center [376, 332] width 100 height 8
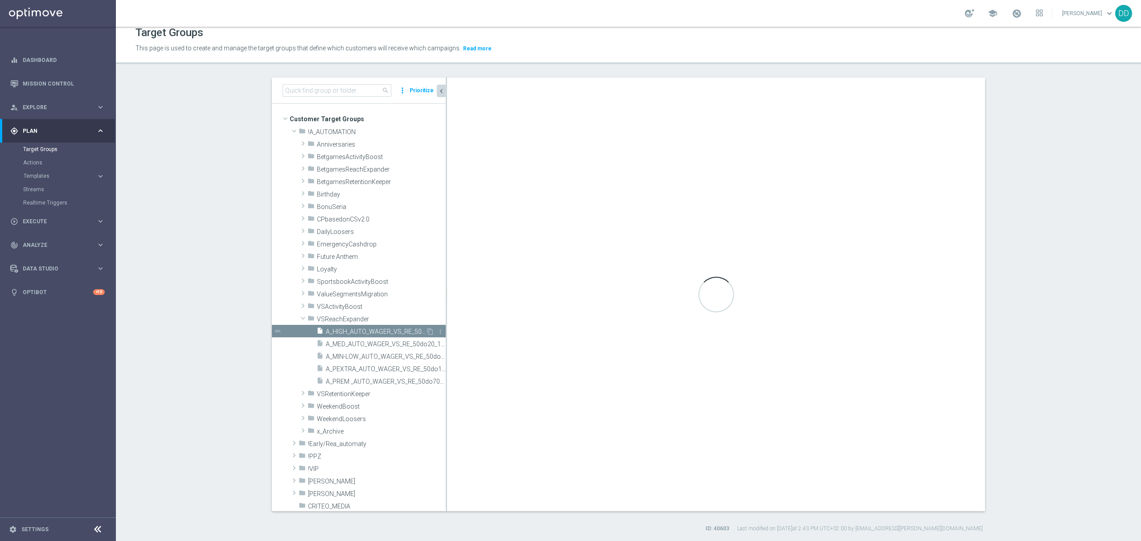
type textarea "1 and 2 and 3 and 4 and 5 and 6 and 7 and 8 and 9 and (10 or 11)"
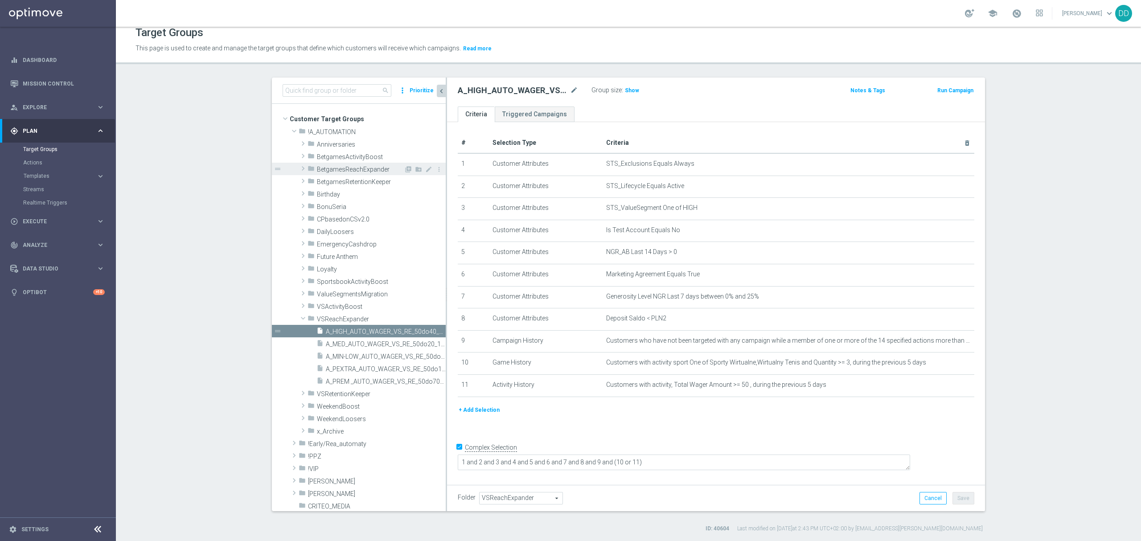
click at [299, 169] on span at bounding box center [303, 168] width 9 height 11
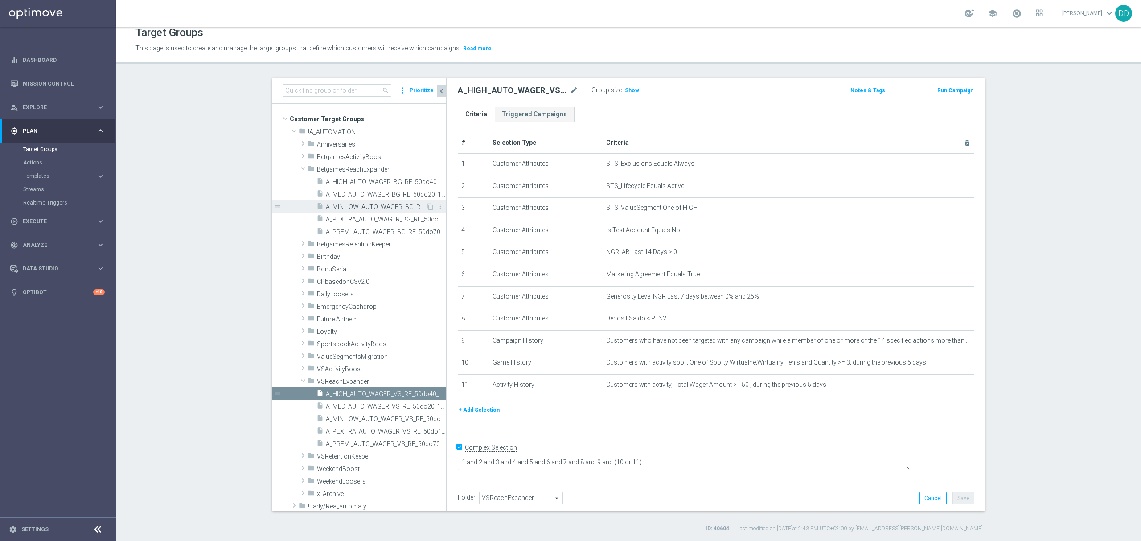
click at [350, 201] on div "insert_drive_file A_MIN-LOW_AUTO_WAGER_BG_RE_50do10_14d" at bounding box center [370, 206] width 109 height 12
type input "BetgamesReachExpander"
type textarea "1 and 2 and 3 and 4 and 5 and 6 and 7 and 8 and 9 and 10"
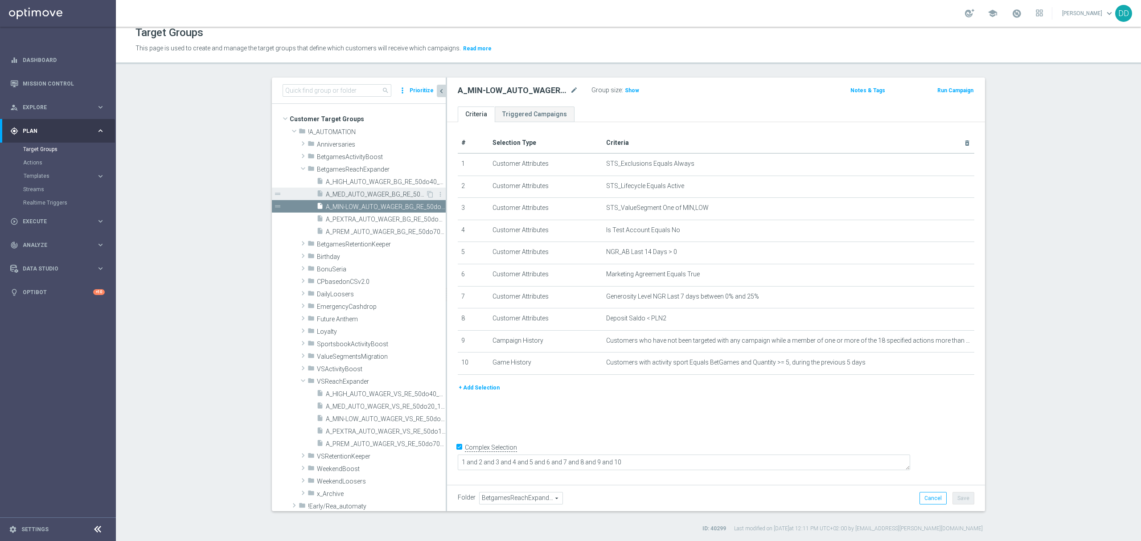
click at [352, 196] on span "A_MED_AUTO_WAGER_BG_RE_50do20_14d" at bounding box center [376, 195] width 100 height 8
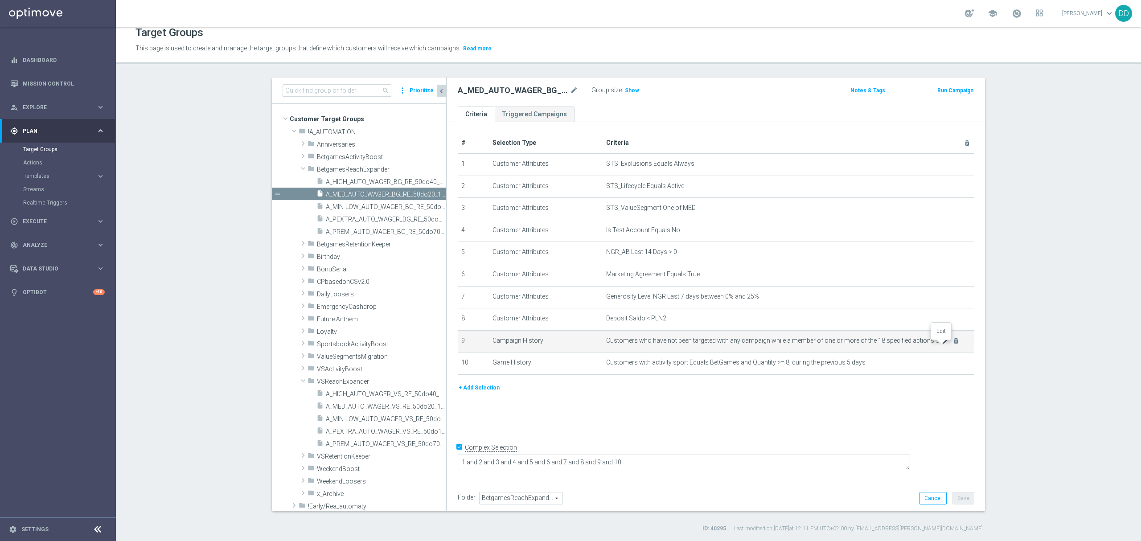
click at [942, 344] on icon "mode_edit" at bounding box center [945, 340] width 7 height 7
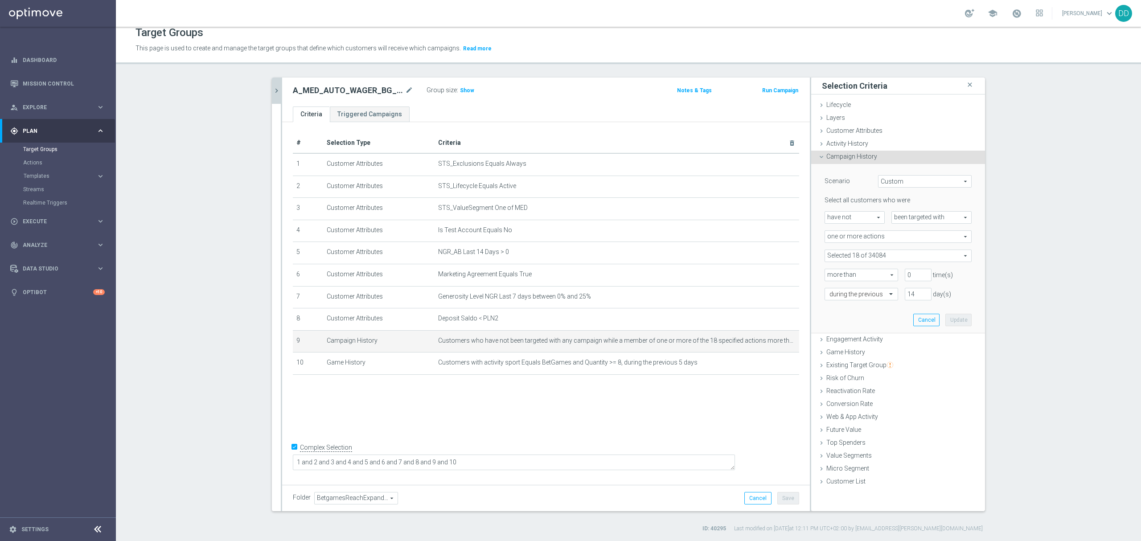
click at [274, 91] on icon "chevron_right" at bounding box center [276, 90] width 8 height 8
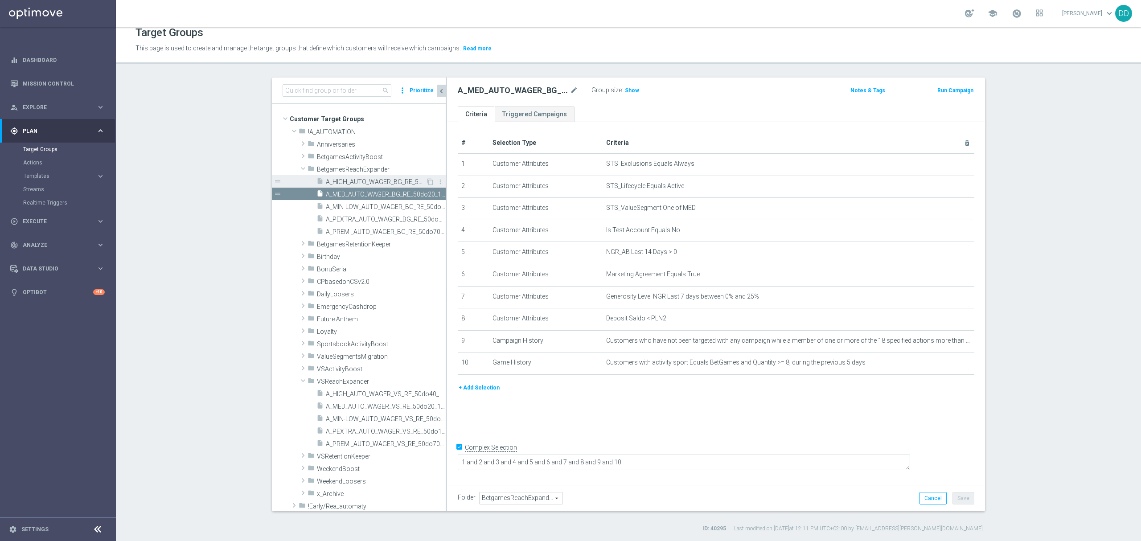
click at [350, 184] on span "A_HIGH_AUTO_WAGER_BG_RE_50do40_14d" at bounding box center [376, 182] width 100 height 8
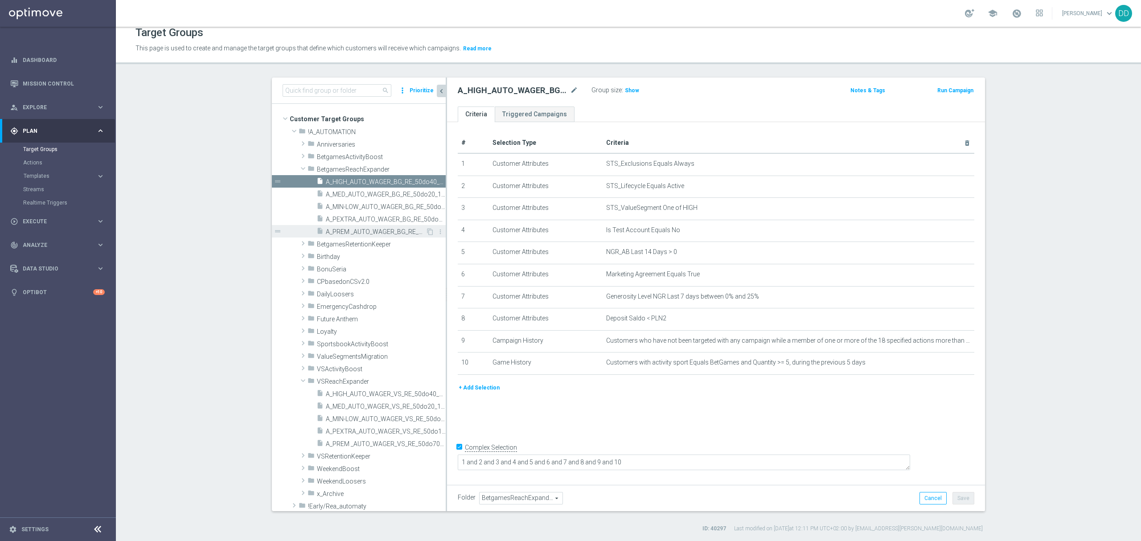
click at [377, 232] on span "A_PREM _AUTO_WAGER_BG_RE_50do70_14d" at bounding box center [376, 232] width 100 height 8
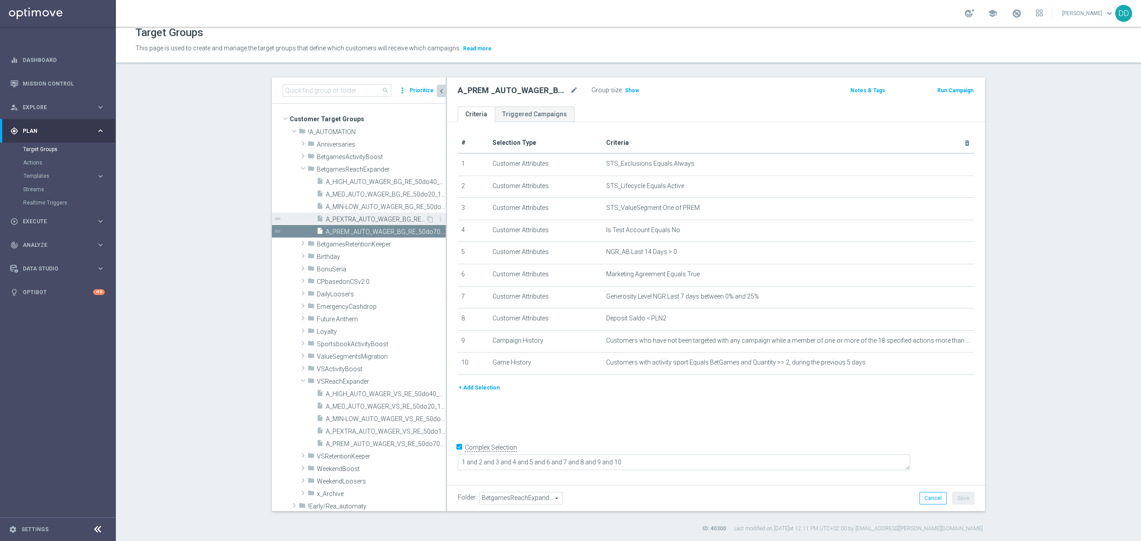
click at [364, 220] on span "A_PEXTRA_AUTO_WAGER_BG_RE_50do100_14d" at bounding box center [376, 220] width 100 height 8
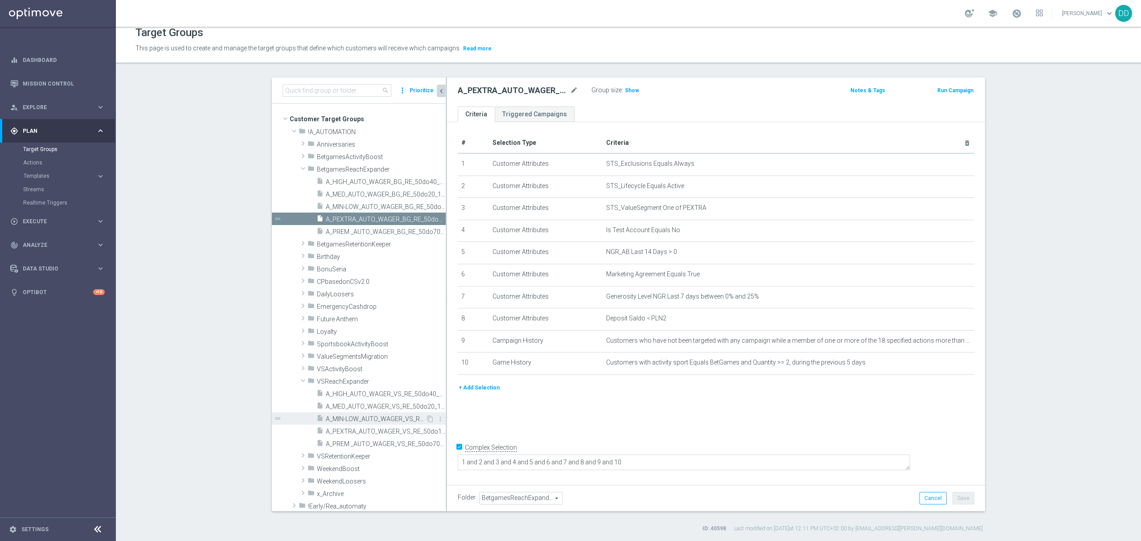
click at [361, 420] on span "A_MIN-LOW_AUTO_WAGER_VS_RE_50do10_14d" at bounding box center [376, 419] width 100 height 8
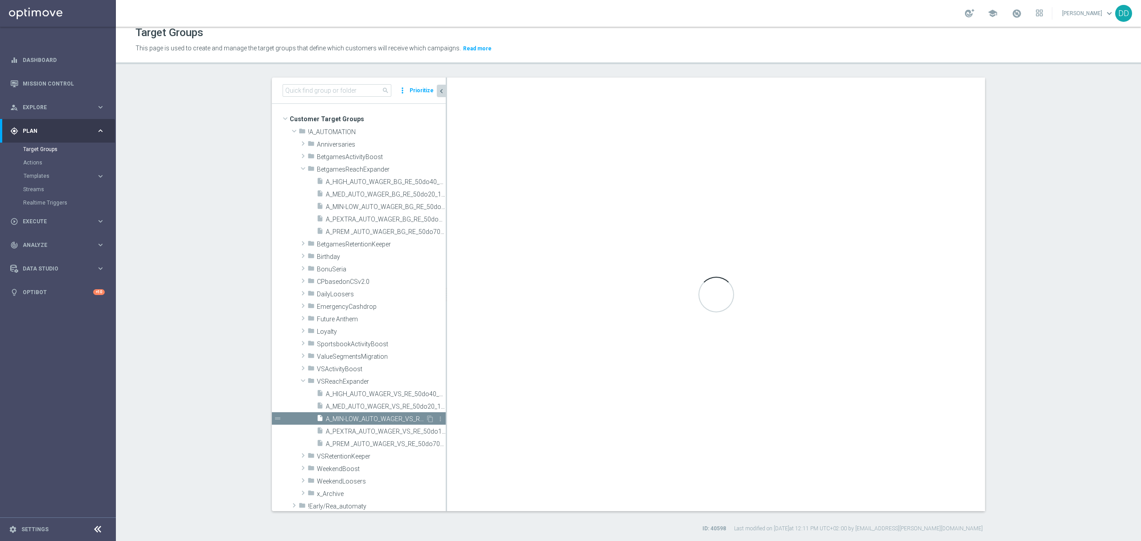
type input "VSReachExpander"
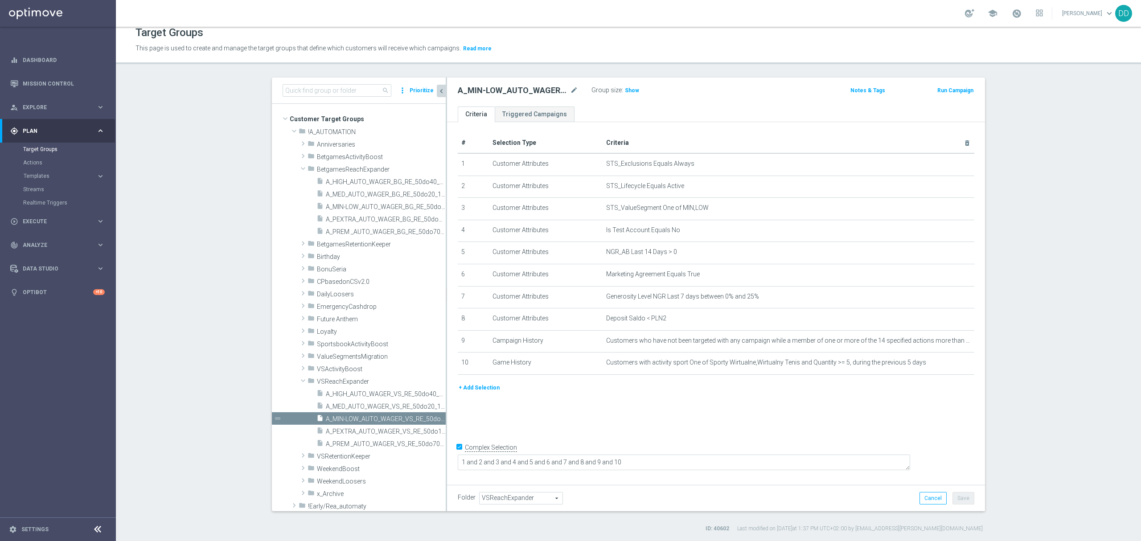
click at [1031, 281] on section "search more_vert Prioritize Customer Target Groups library_add create_new_folder" at bounding box center [628, 305] width 1025 height 455
click at [939, 350] on td "Customers who have not been targeted with any campaign while a member of one or…" at bounding box center [789, 341] width 372 height 22
click at [942, 344] on icon "mode_edit" at bounding box center [945, 340] width 7 height 7
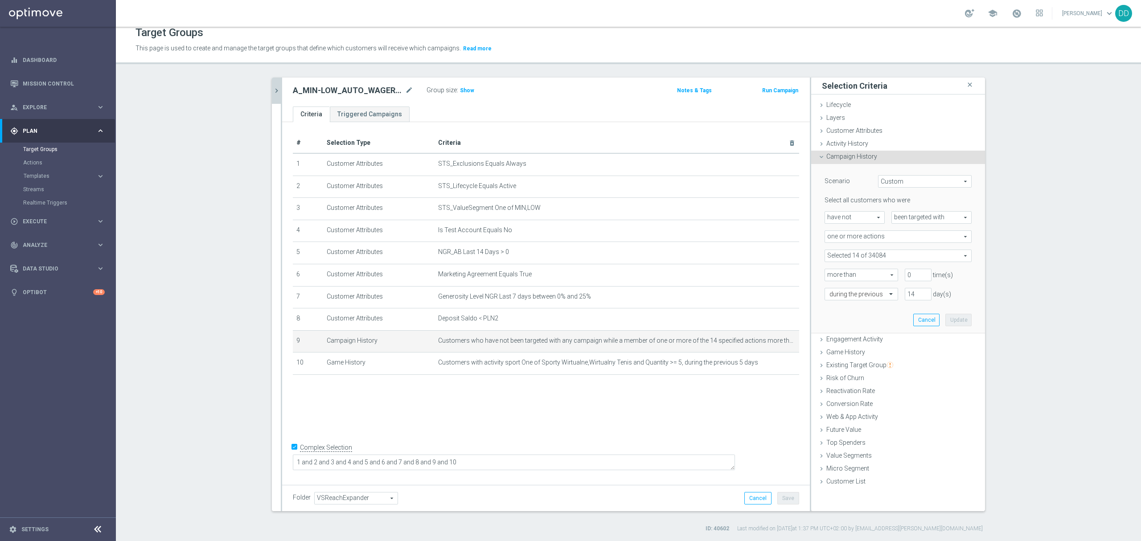
click at [901, 262] on div "Select all customers who were have not have not arrow_drop_down search been tar…" at bounding box center [897, 248] width 147 height 104
click at [874, 255] on span at bounding box center [898, 256] width 146 height 12
click at [828, 272] on input "Show Selected" at bounding box center [831, 275] width 6 height 6
checkbox input "true"
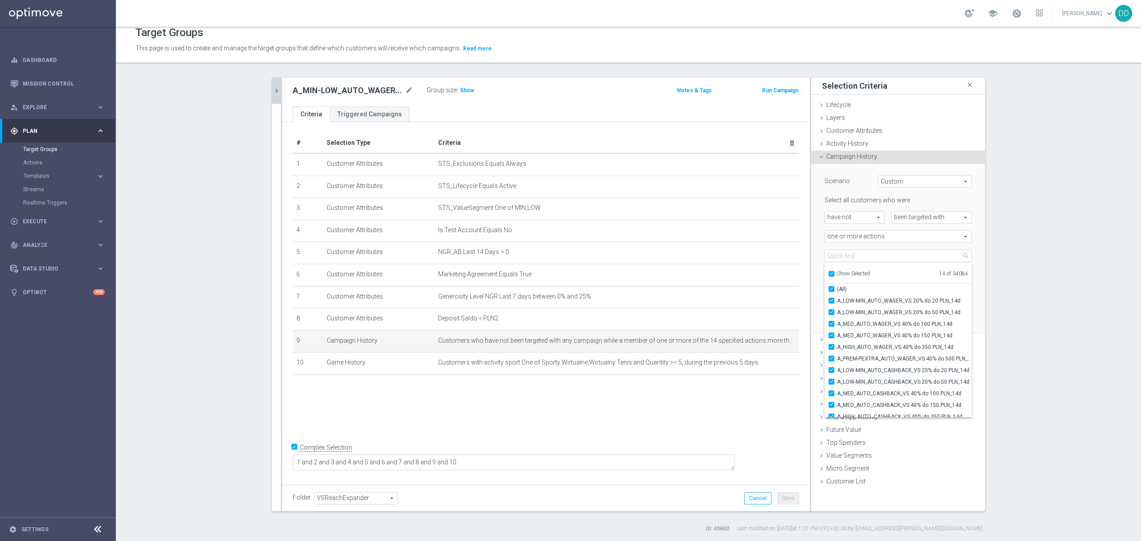
click at [1009, 320] on section "search more_vert Prioritize Customer Target Groups library_add create_new_folder" at bounding box center [628, 305] width 1025 height 455
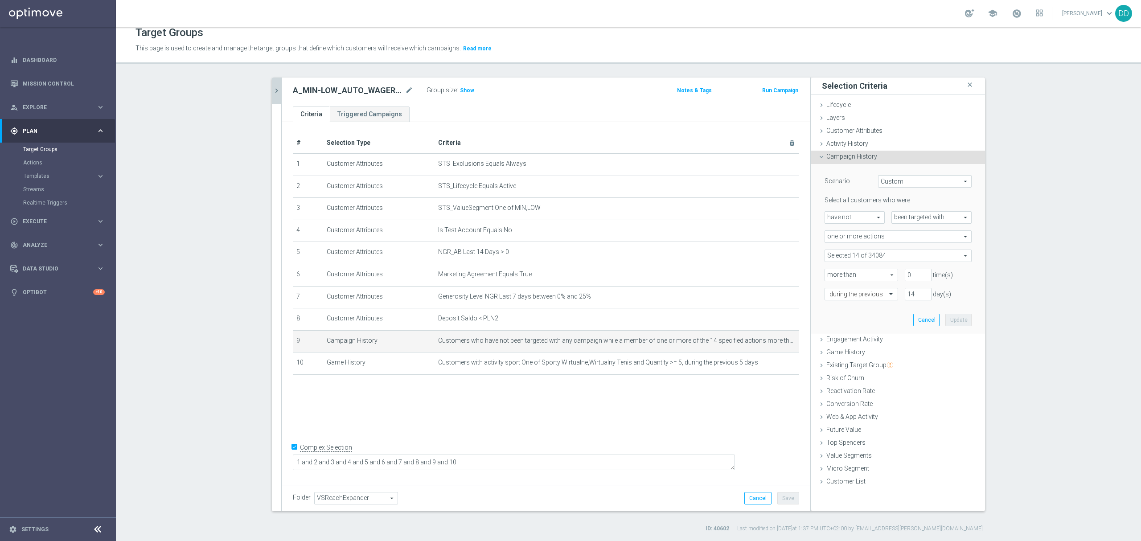
click at [272, 95] on button "chevron_right" at bounding box center [276, 91] width 9 height 26
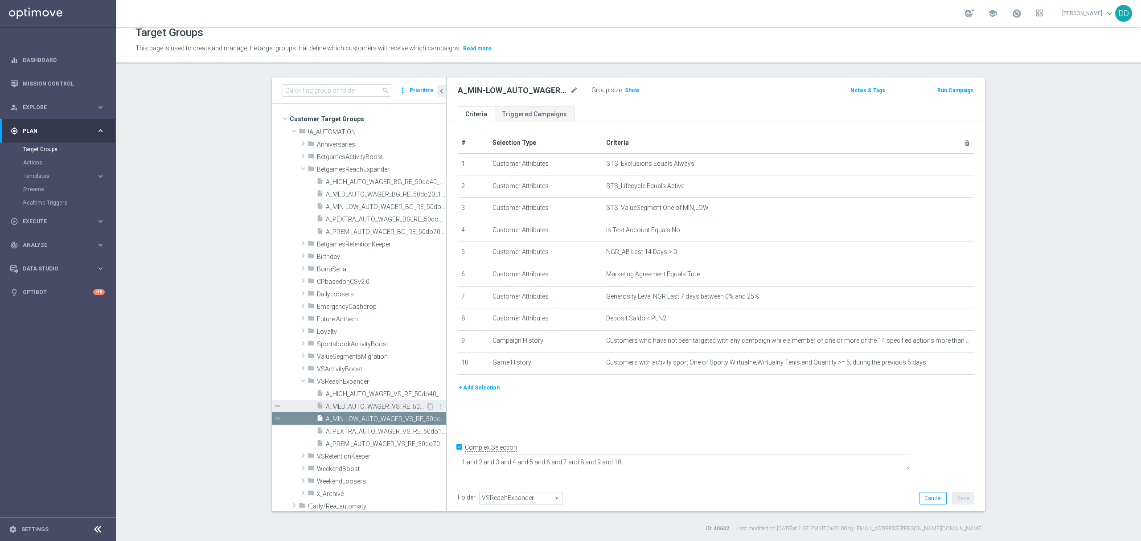
click at [355, 406] on span "A_MED_AUTO_WAGER_VS_RE_50do20_14d" at bounding box center [376, 407] width 100 height 8
click at [373, 393] on span "A_HIGH_AUTO_WAGER_VS_RE_50do40_14d" at bounding box center [376, 394] width 100 height 8
type textarea "1 and 2 and 3 and 4 and 5 and 6 and 7 and 8 and 9 and (10 or 11)"
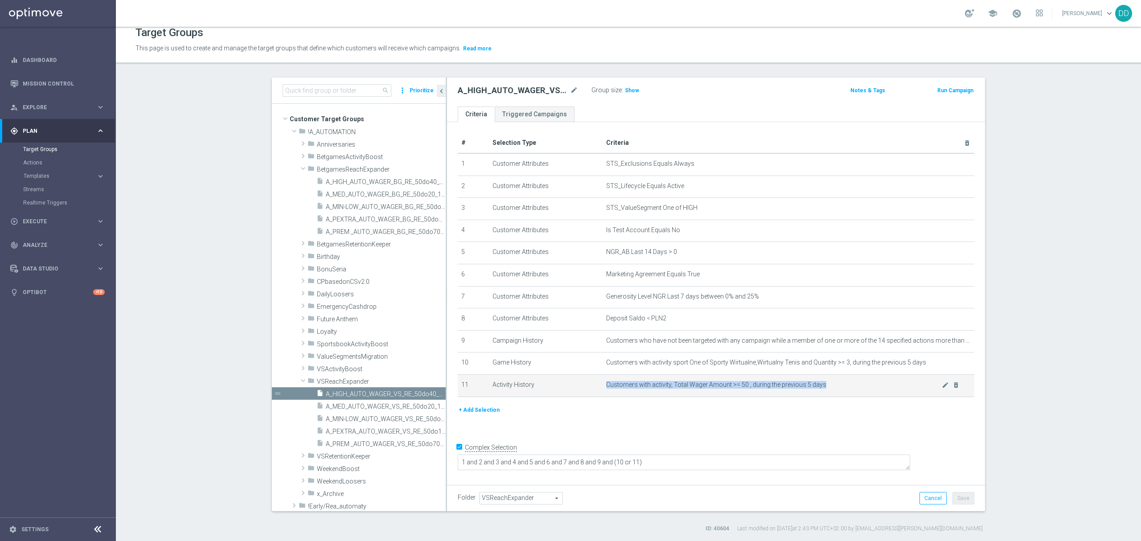
drag, startPoint x: 599, startPoint y: 392, endPoint x: 834, endPoint y: 393, distance: 234.9
click at [834, 393] on td "Customers with activity, Total Wager Amount >= 50 , during the previous 5 days …" at bounding box center [789, 385] width 372 height 22
click at [372, 447] on span "A_PREM _AUTO_WAGER_VS_RE_50do70_14d" at bounding box center [376, 444] width 100 height 8
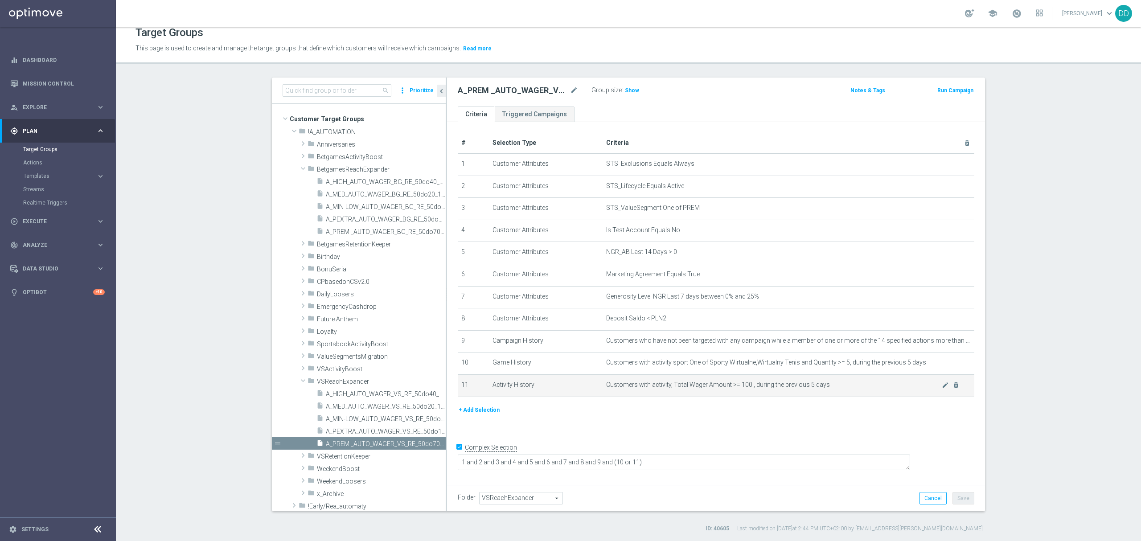
drag, startPoint x: 766, startPoint y: 392, endPoint x: 575, endPoint y: 389, distance: 190.8
click at [595, 389] on tr "11 Activity History Customers with activity, Total Wager Amount >= 100 , during…" at bounding box center [716, 385] width 517 height 22
copy tr "Customers with activity, Total Wager Amount >= 100 , during the previous 5 days"
click at [376, 432] on span "A_PEXTRA_AUTO_WAGER_VS_RE_50do100_14d" at bounding box center [376, 432] width 100 height 8
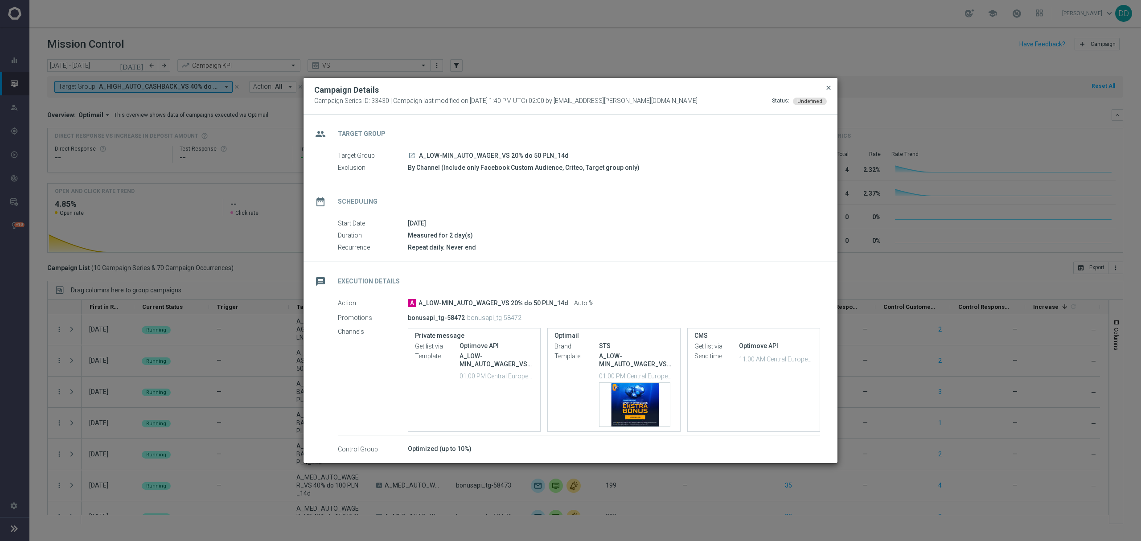
click at [827, 88] on span "close" at bounding box center [828, 87] width 7 height 7
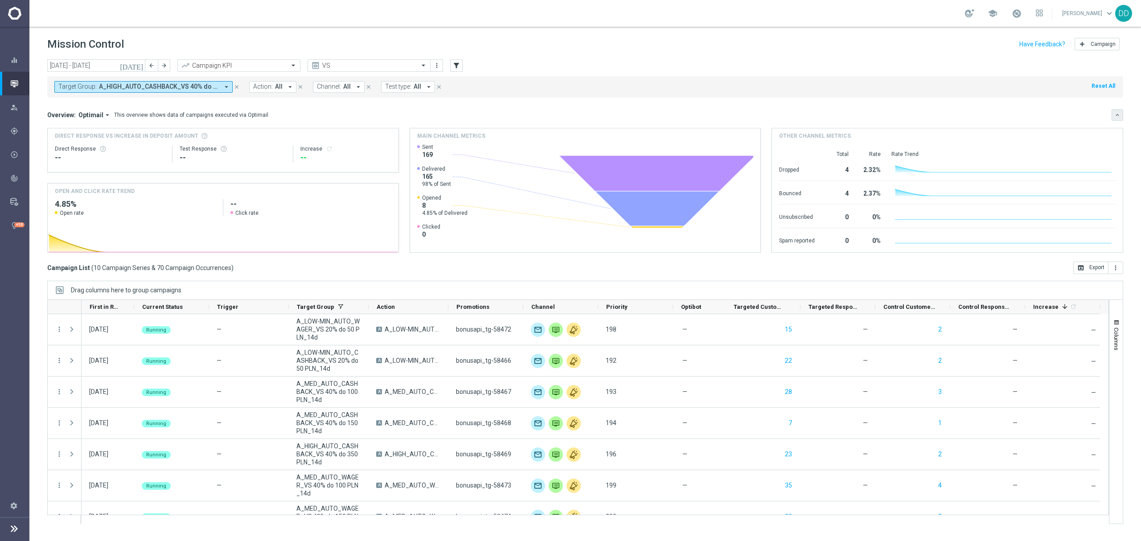
click at [1116, 114] on icon "keyboard_arrow_down" at bounding box center [1117, 115] width 6 height 6
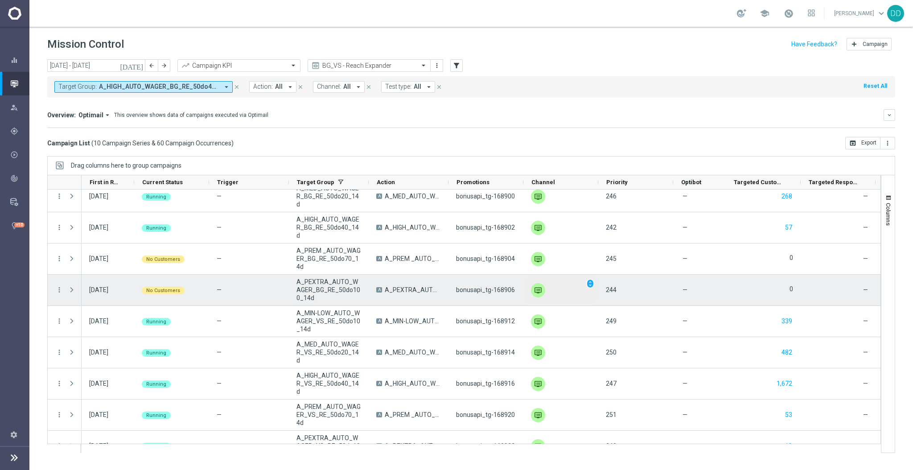
scroll to position [57, 0]
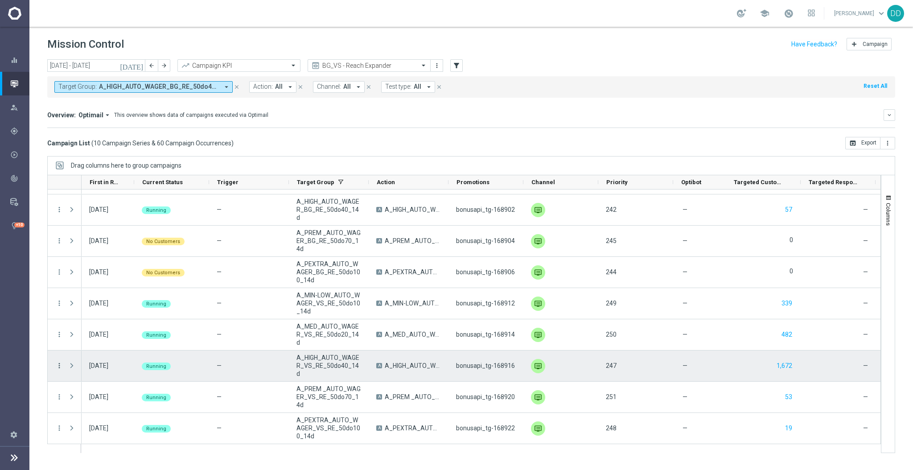
click at [60, 365] on icon "more_vert" at bounding box center [59, 365] width 8 height 8
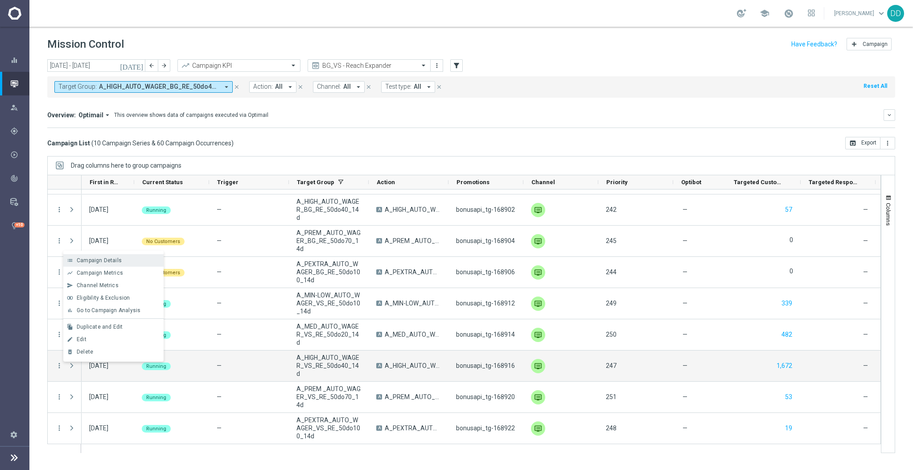
click at [105, 262] on span "Campaign Details" at bounding box center [99, 260] width 45 height 6
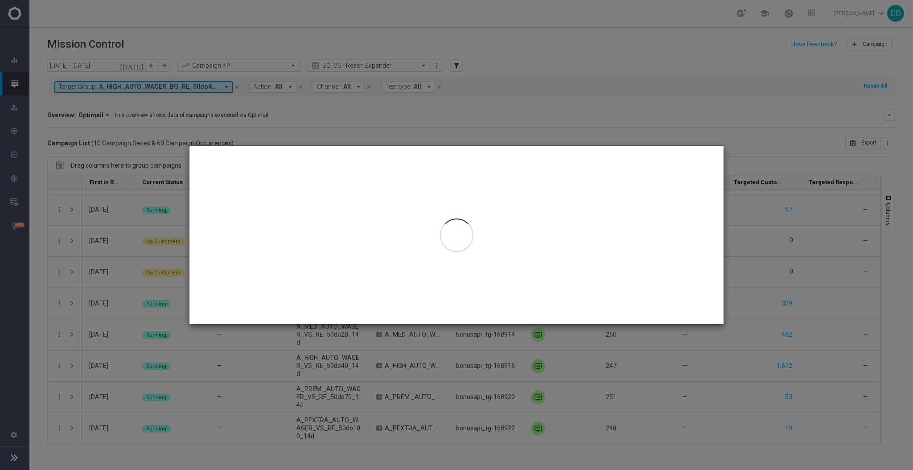
click at [674, 337] on modal-container at bounding box center [456, 235] width 913 height 470
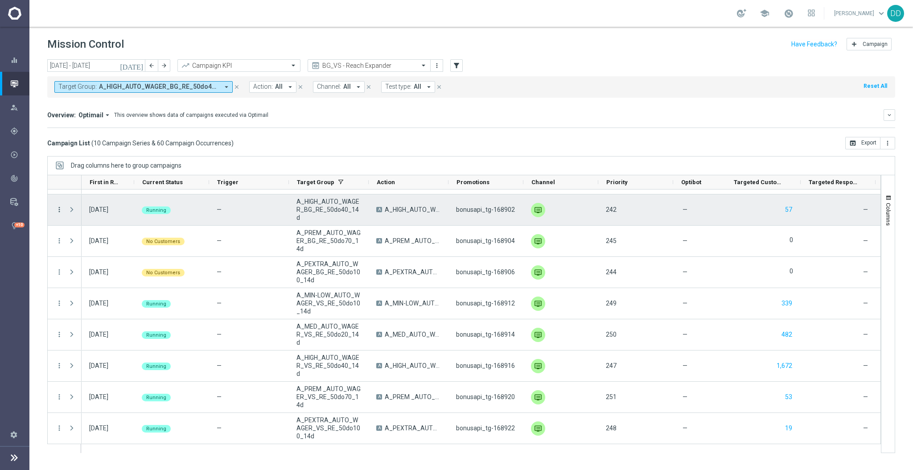
click at [56, 209] on icon "more_vert" at bounding box center [59, 209] width 8 height 8
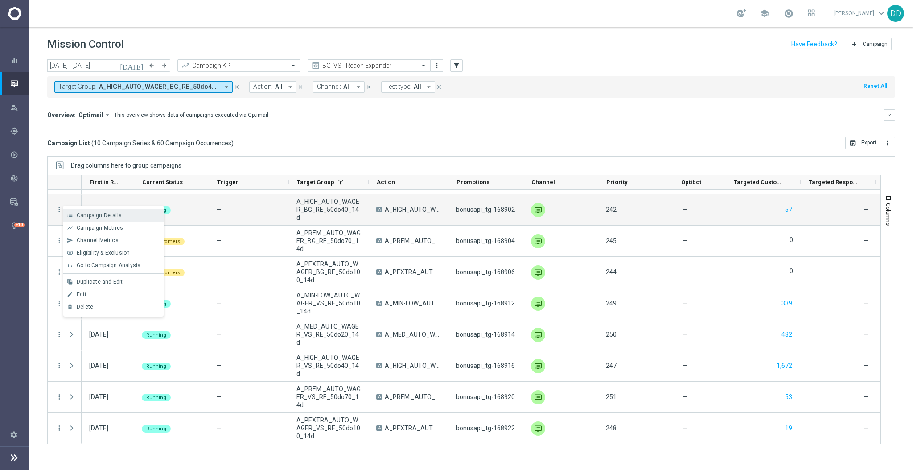
click at [129, 209] on div "list Campaign Details" at bounding box center [113, 215] width 100 height 12
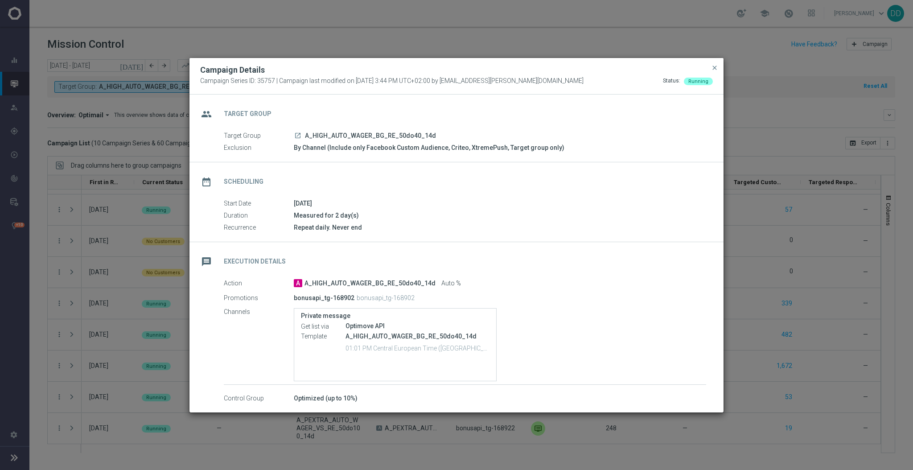
click at [32, 293] on modal-container "Campaign Details Campaign Series ID: 35757 | Campaign last modified on 18 Aug 2…" at bounding box center [456, 235] width 913 height 470
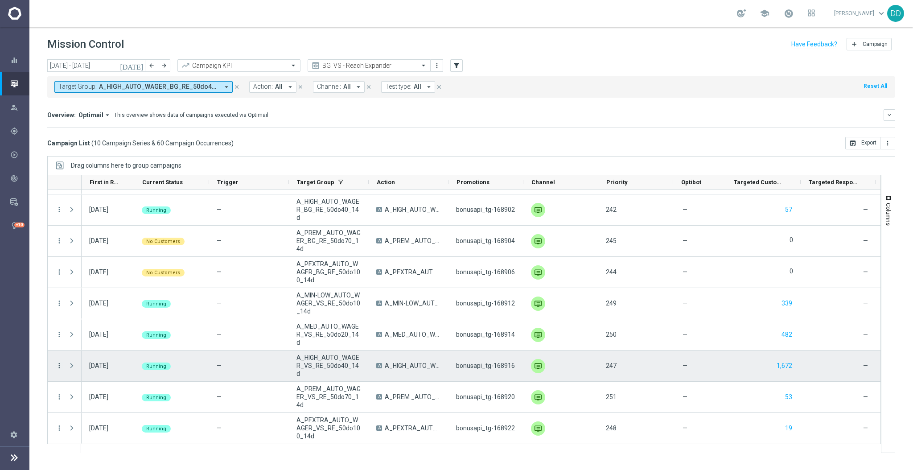
click at [60, 367] on icon "more_vert" at bounding box center [59, 365] width 8 height 8
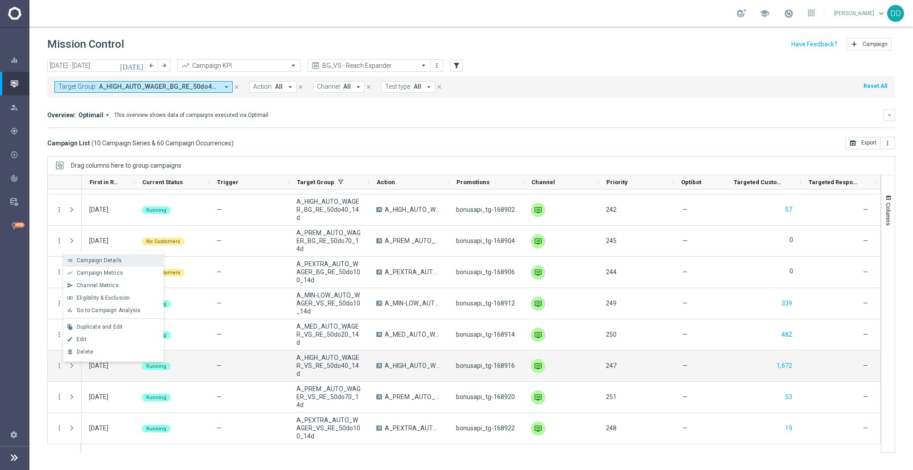
click at [94, 259] on span "Campaign Details" at bounding box center [99, 260] width 45 height 6
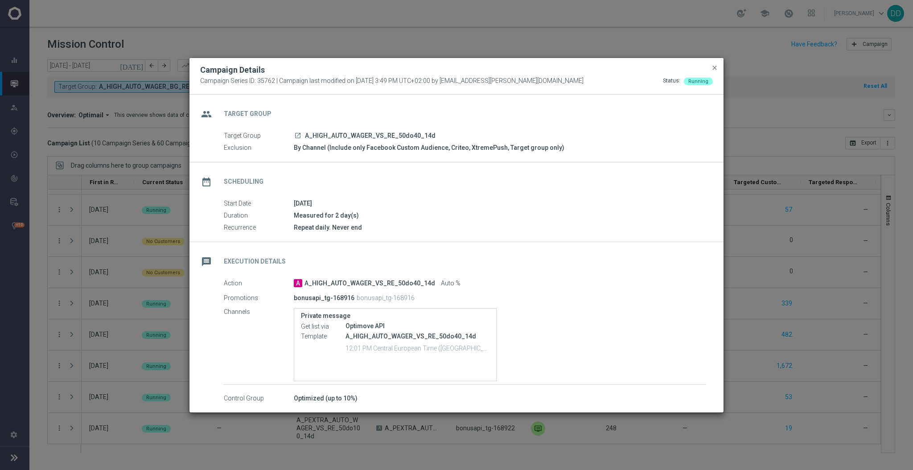
click at [298, 137] on icon "launch" at bounding box center [297, 135] width 7 height 7
click at [713, 68] on span "close" at bounding box center [714, 67] width 7 height 7
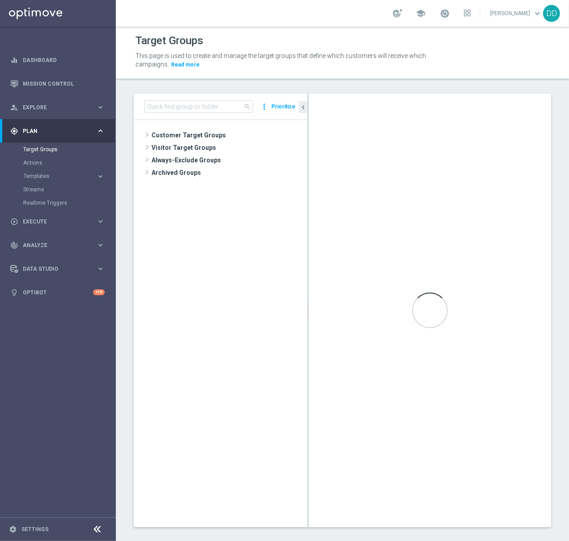
click at [95, 469] on icon at bounding box center [97, 529] width 11 height 11
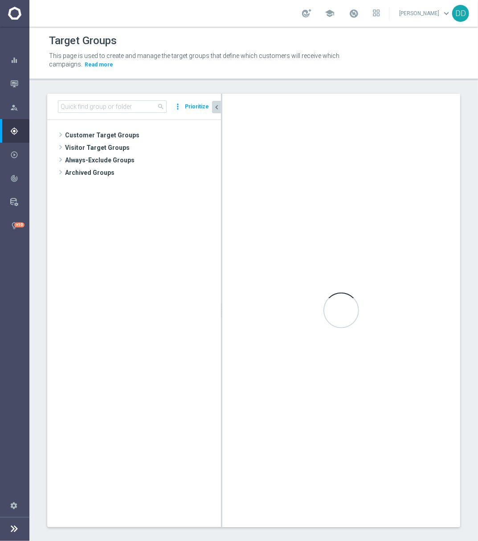
click at [218, 106] on icon "chevron_left" at bounding box center [217, 107] width 8 height 8
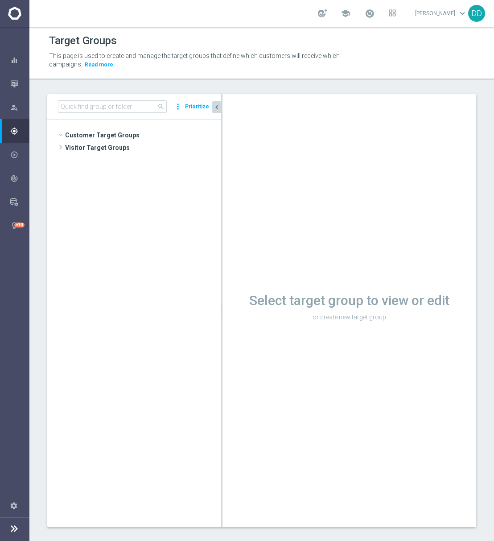
click at [218, 108] on icon "chevron_left" at bounding box center [217, 107] width 8 height 8
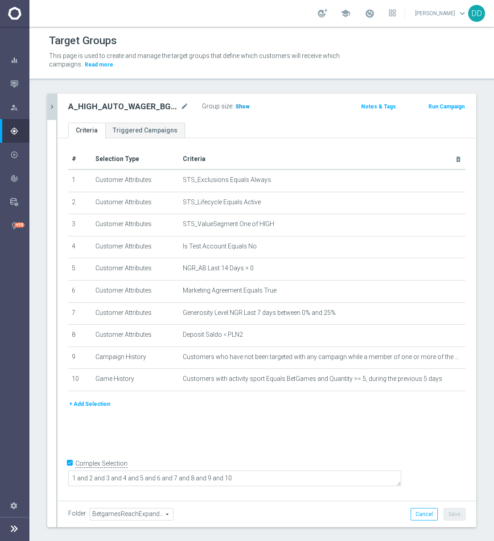
click at [240, 106] on span "Show" at bounding box center [242, 106] width 14 height 6
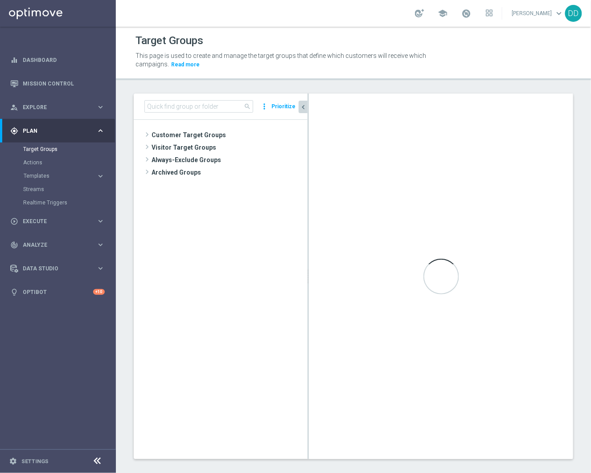
click at [303, 109] on icon "chevron_left" at bounding box center [303, 107] width 8 height 8
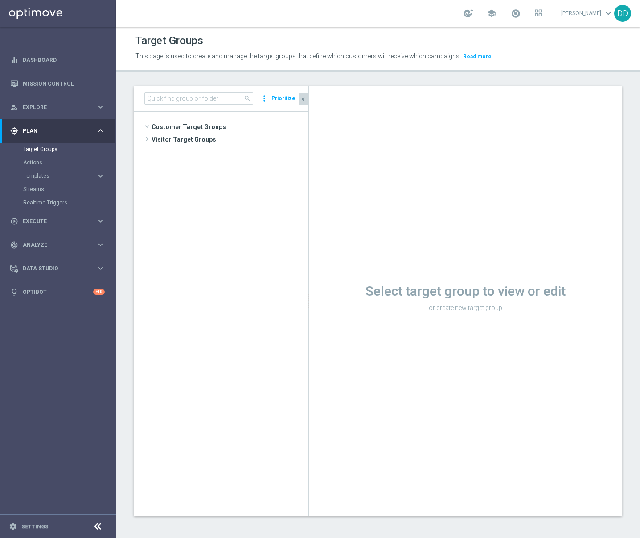
click at [304, 101] on icon "chevron_left" at bounding box center [303, 99] width 8 height 8
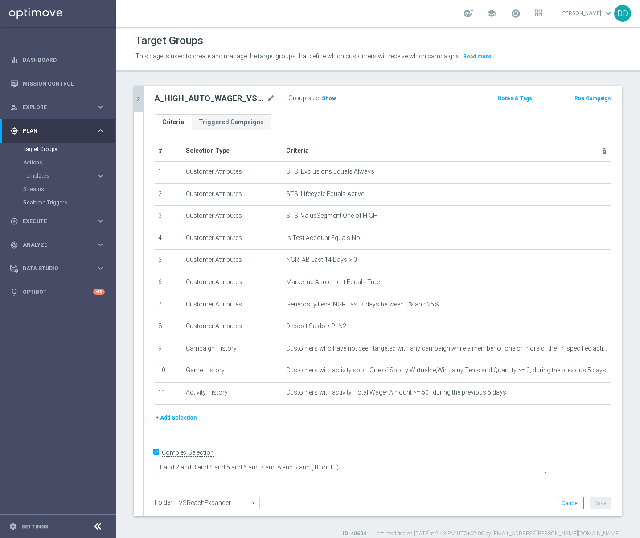
click at [324, 99] on span "Show" at bounding box center [329, 98] width 14 height 6
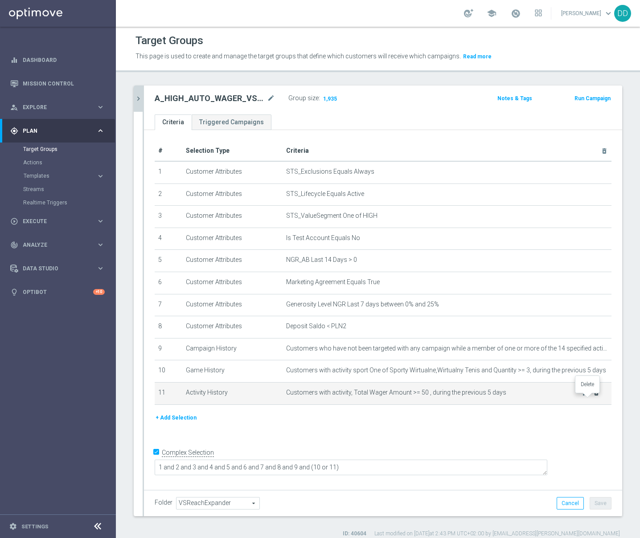
click at [593, 397] on icon "delete_forever" at bounding box center [596, 392] width 7 height 7
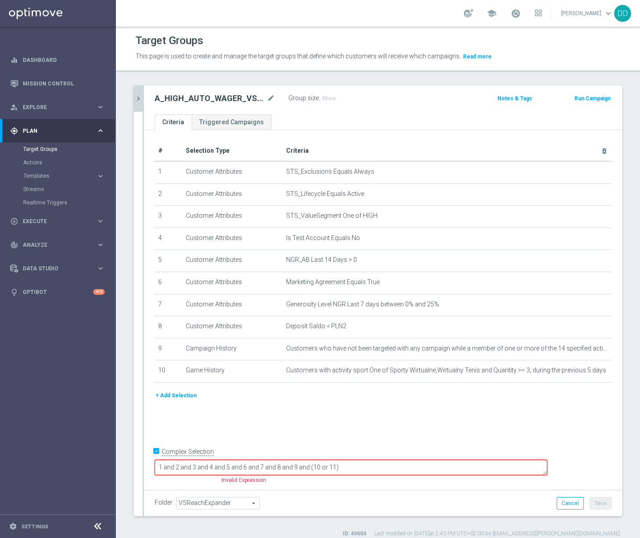
drag, startPoint x: 409, startPoint y: 460, endPoint x: 373, endPoint y: 469, distance: 36.6
click at [373, 469] on textarea "1 and 2 and 3 and 4 and 5 and 6 and 7 and 8 and 9 and (10 or 11)" at bounding box center [351, 468] width 393 height 16
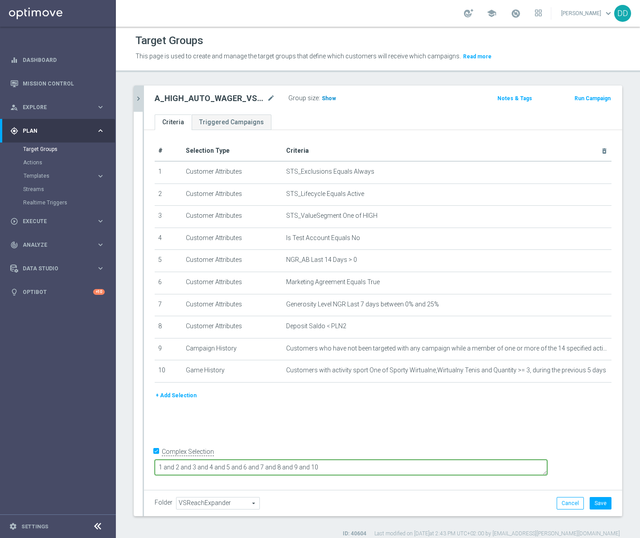
type textarea "1 and 2 and 3 and 4 and 5 and 6 and 7 and 8 and 9 and 10"
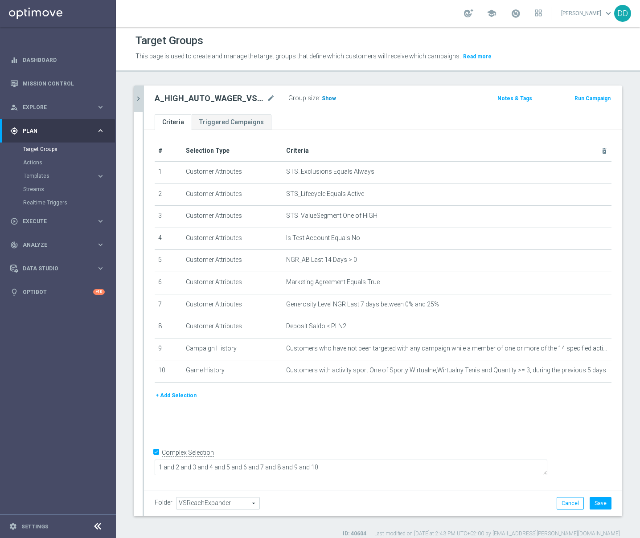
click at [323, 102] on span "Show" at bounding box center [329, 98] width 14 height 6
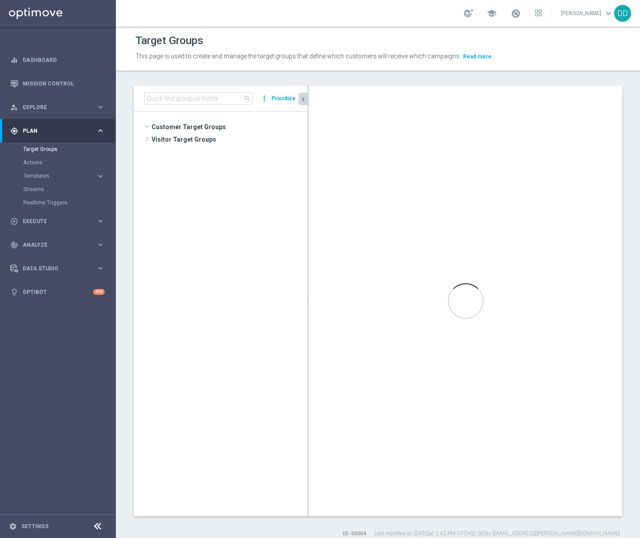
click at [303, 100] on icon "chevron_left" at bounding box center [303, 99] width 8 height 8
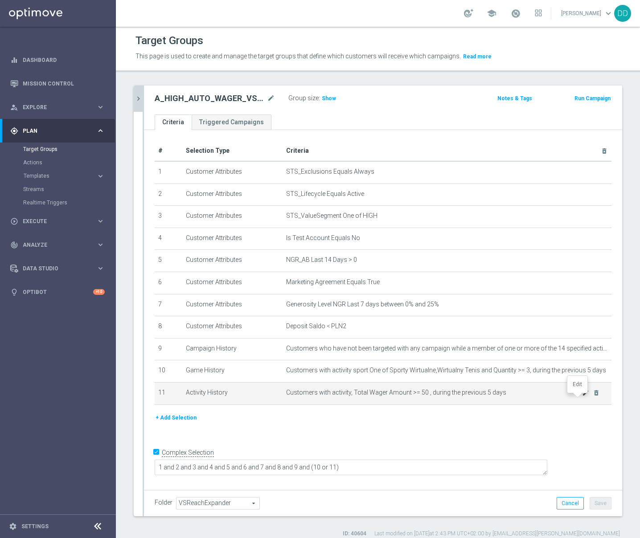
click at [582, 397] on icon "mode_edit" at bounding box center [585, 392] width 7 height 7
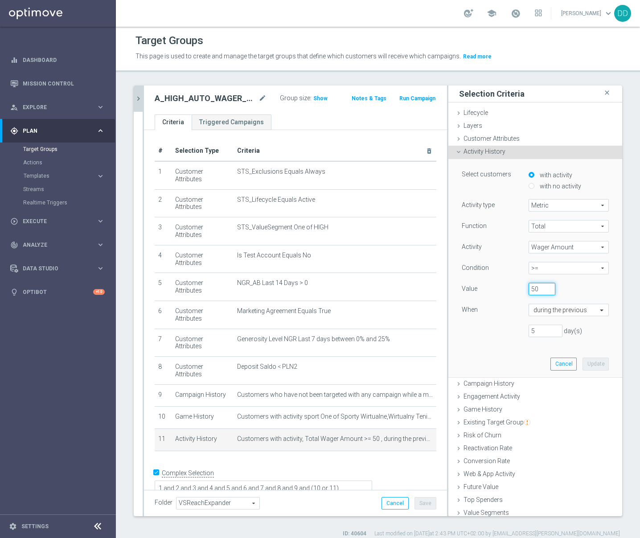
drag, startPoint x: 521, startPoint y: 287, endPoint x: 510, endPoint y: 287, distance: 11.6
click at [522, 287] on div "50" at bounding box center [542, 289] width 40 height 12
type input "150"
click at [496, 352] on div "Select customers with activity with no activity Activity type Metric Metric arr…" at bounding box center [535, 268] width 160 height 218
click at [582, 359] on button "Update" at bounding box center [595, 364] width 26 height 12
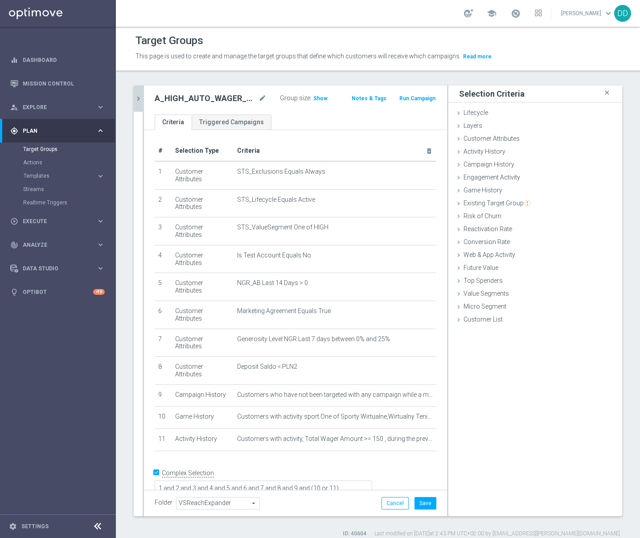
click at [313, 98] on span "Show" at bounding box center [320, 98] width 14 height 6
click at [603, 94] on icon "close" at bounding box center [607, 93] width 9 height 12
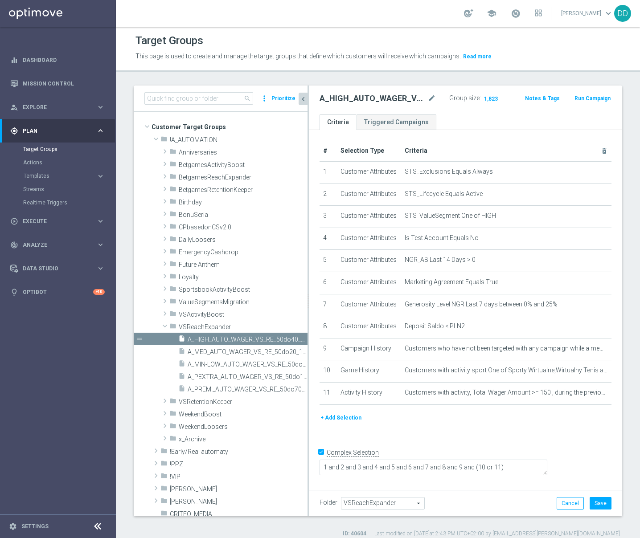
click at [306, 106] on div "search more_vert Prioritize" at bounding box center [221, 99] width 174 height 26
click at [304, 102] on icon "chevron_left" at bounding box center [303, 99] width 8 height 8
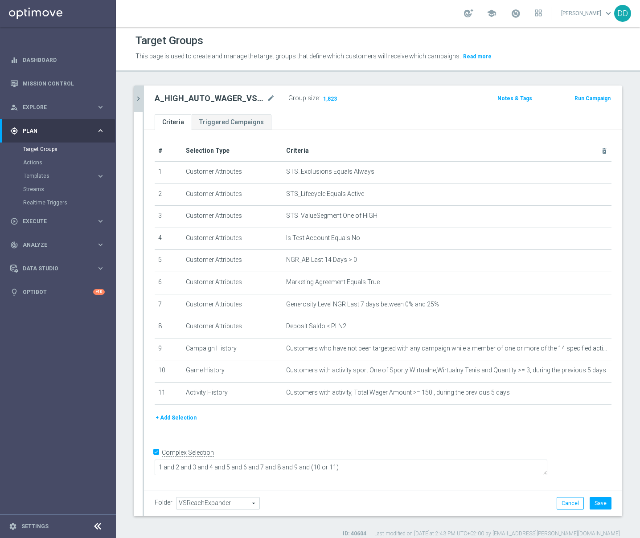
click at [100, 528] on icon at bounding box center [97, 526] width 11 height 11
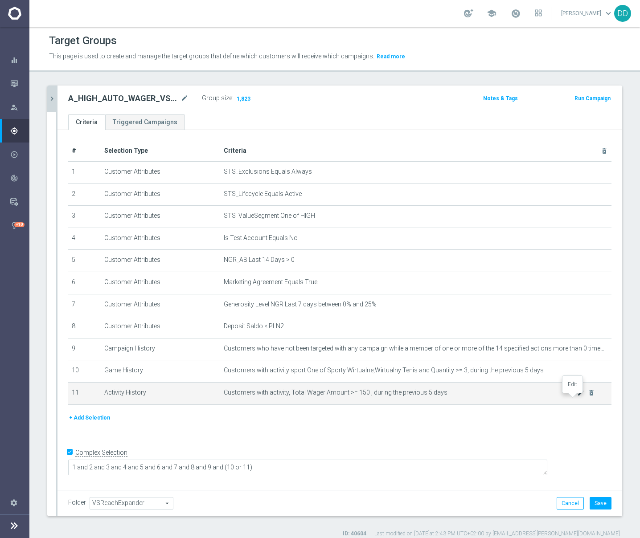
click at [577, 397] on icon "mode_edit" at bounding box center [580, 392] width 7 height 7
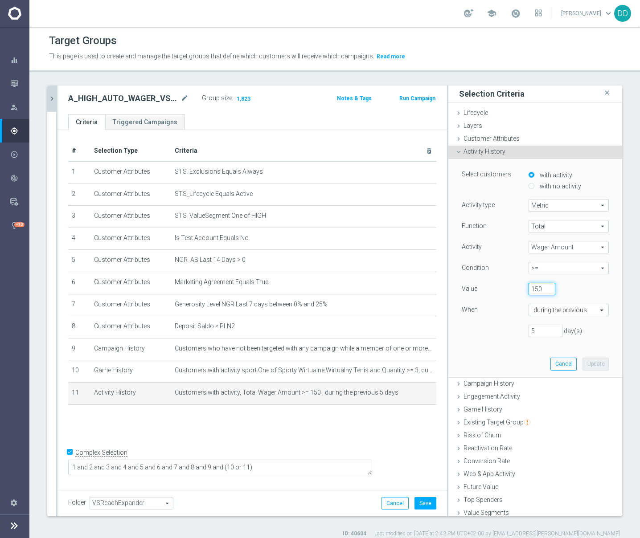
drag, startPoint x: 527, startPoint y: 291, endPoint x: 512, endPoint y: 290, distance: 15.2
click at [522, 290] on div "150" at bounding box center [542, 289] width 40 height 12
click at [529, 290] on input "150" at bounding box center [542, 289] width 27 height 12
drag, startPoint x: 529, startPoint y: 290, endPoint x: 514, endPoint y: 291, distance: 14.3
click at [522, 291] on div "150" at bounding box center [542, 289] width 40 height 12
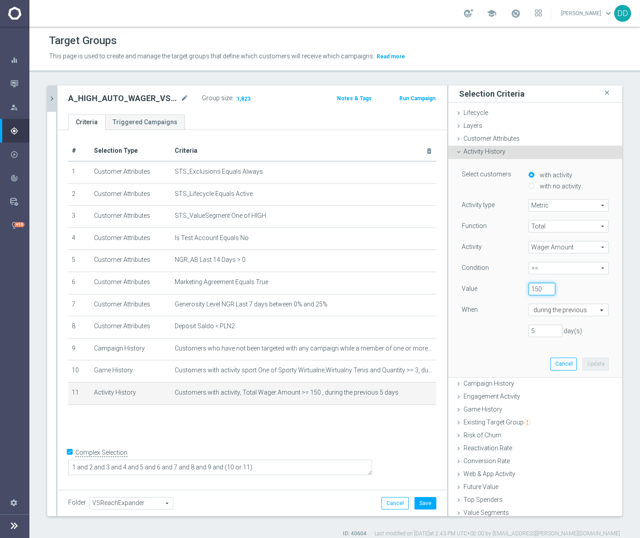
click at [529, 293] on input "150" at bounding box center [542, 289] width 27 height 12
drag, startPoint x: 529, startPoint y: 291, endPoint x: 516, endPoint y: 291, distance: 12.5
click at [529, 291] on input "150" at bounding box center [542, 289] width 27 height 12
click at [491, 365] on div "Select customers with activity with no activity Activity type Metric Metric arr…" at bounding box center [535, 268] width 160 height 218
click at [382, 427] on div "# Selection Type Criteria delete_forever 1 Customer Attributes STS_Exclusions E…" at bounding box center [251, 308] width 389 height 357
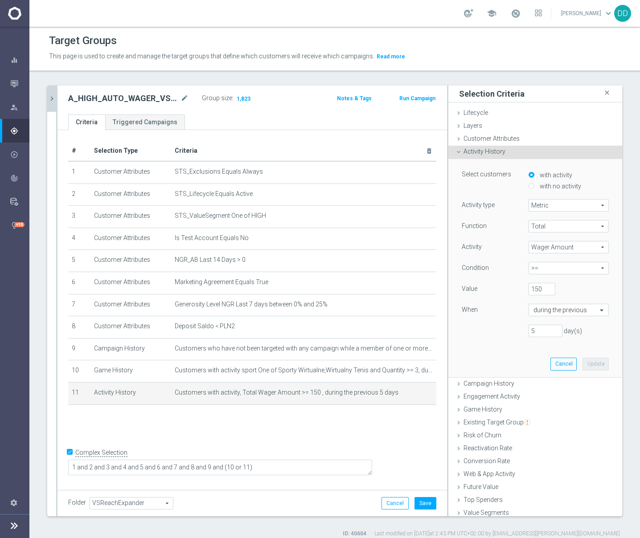
click at [382, 510] on div "Folder VSReachExpander VSReachExpander arrow_drop_down search Cancel Save Savin…" at bounding box center [251, 503] width 389 height 26
click at [382, 508] on button "Cancel" at bounding box center [394, 503] width 27 height 12
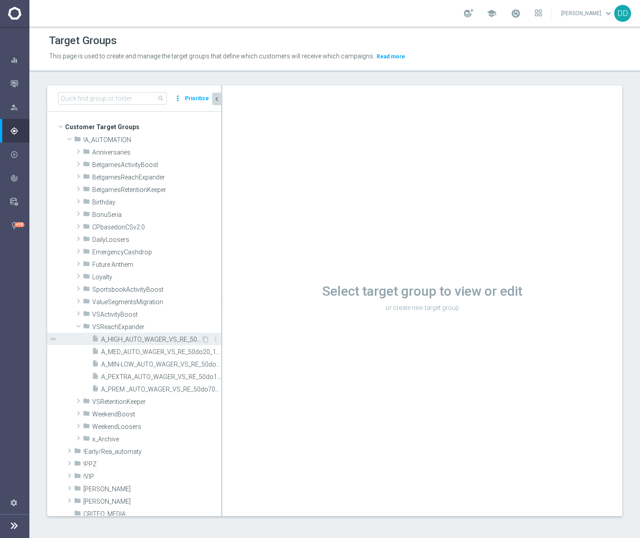
click at [113, 341] on span "A_HIGH_AUTO_WAGER_VS_RE_50do40_14d" at bounding box center [151, 340] width 100 height 8
